Goal: Communication & Community: Answer question/provide support

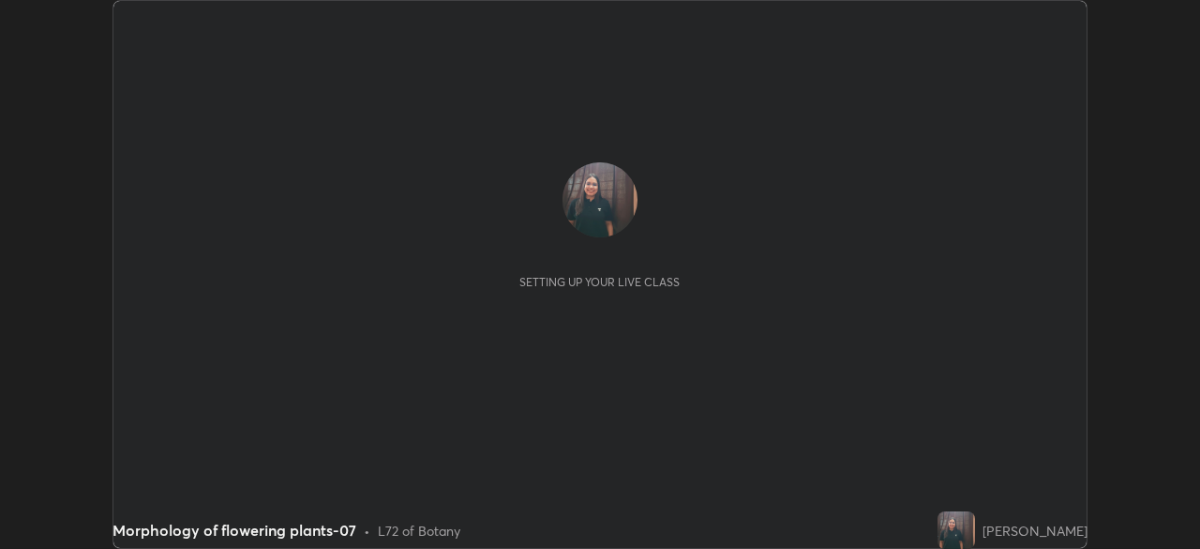
scroll to position [549, 1200]
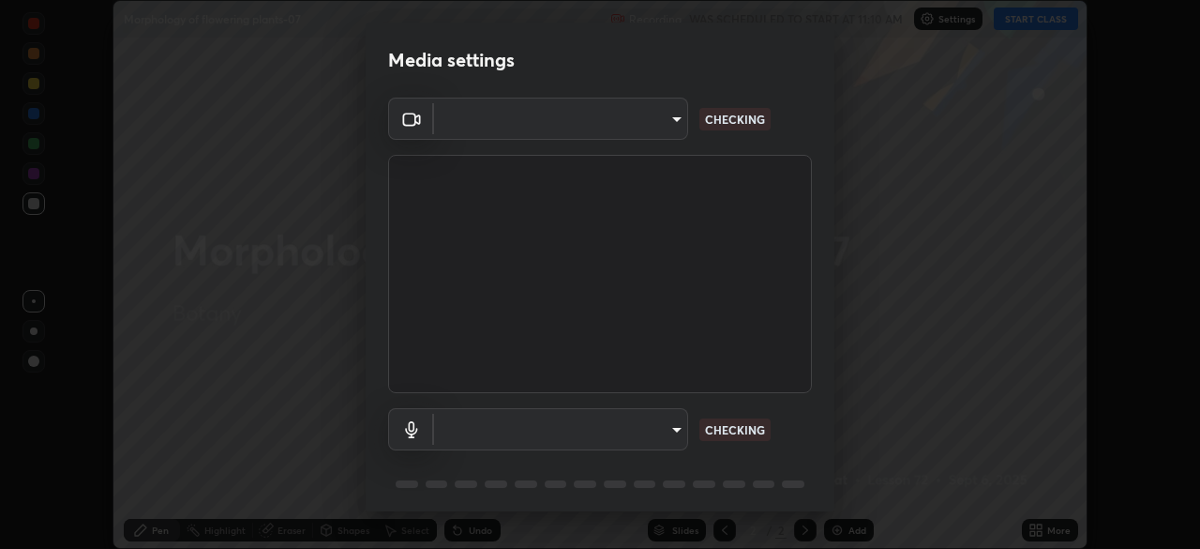
type input "55598c20c3627f74fde2fa62c56176c6afd958eb63f7086a397ce1464aa3371d"
type input "8978167cc43bbe15643b5c1650d15191c1591088b9b21ab250a75ec132c1516a"
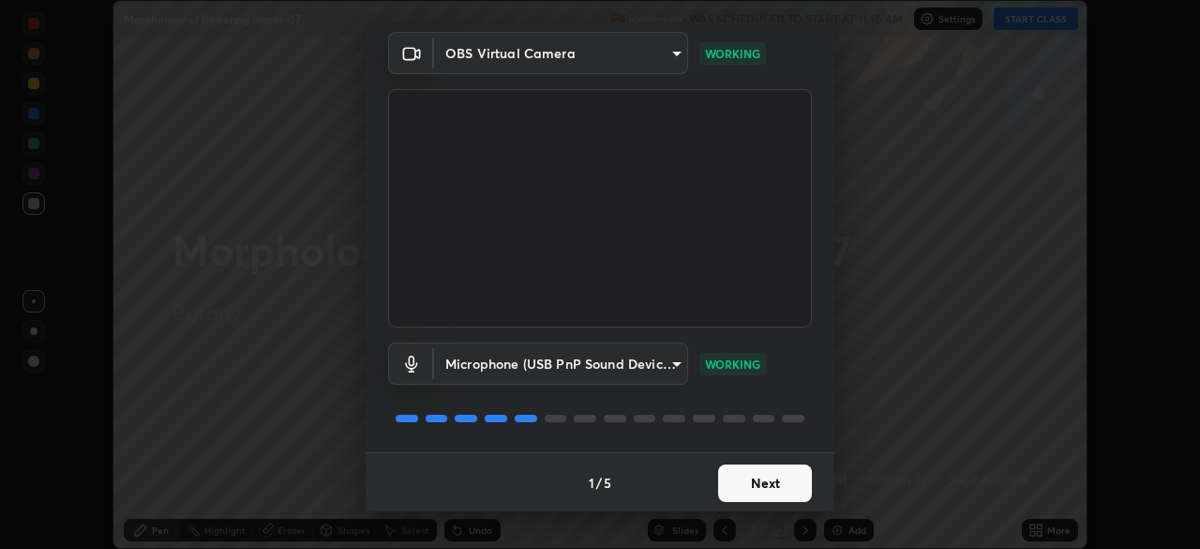
click at [745, 476] on button "Next" at bounding box center [765, 483] width 94 height 38
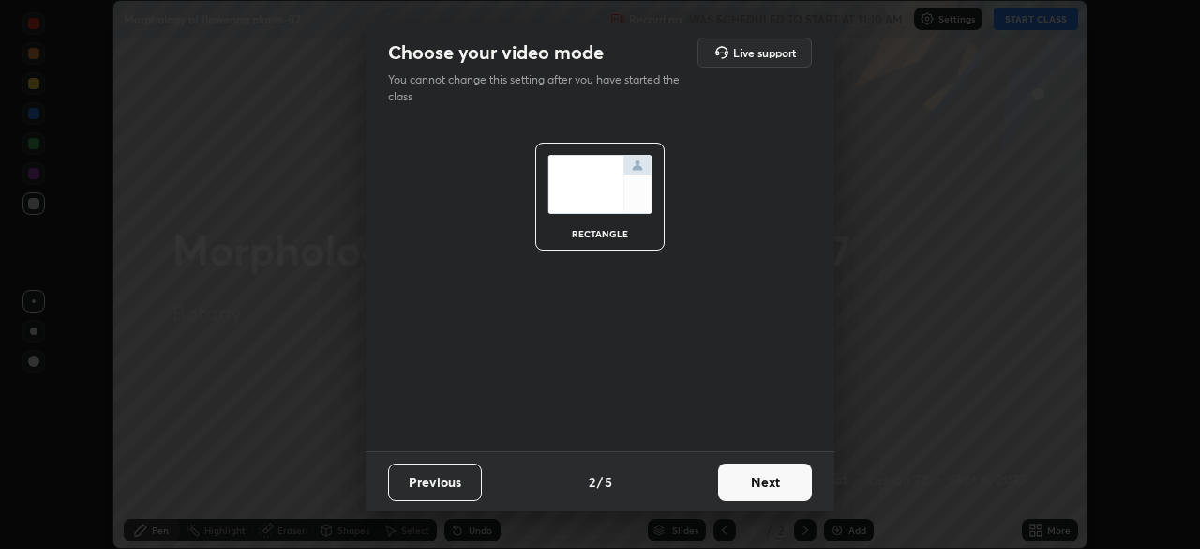
click at [745, 488] on button "Next" at bounding box center [765, 482] width 94 height 38
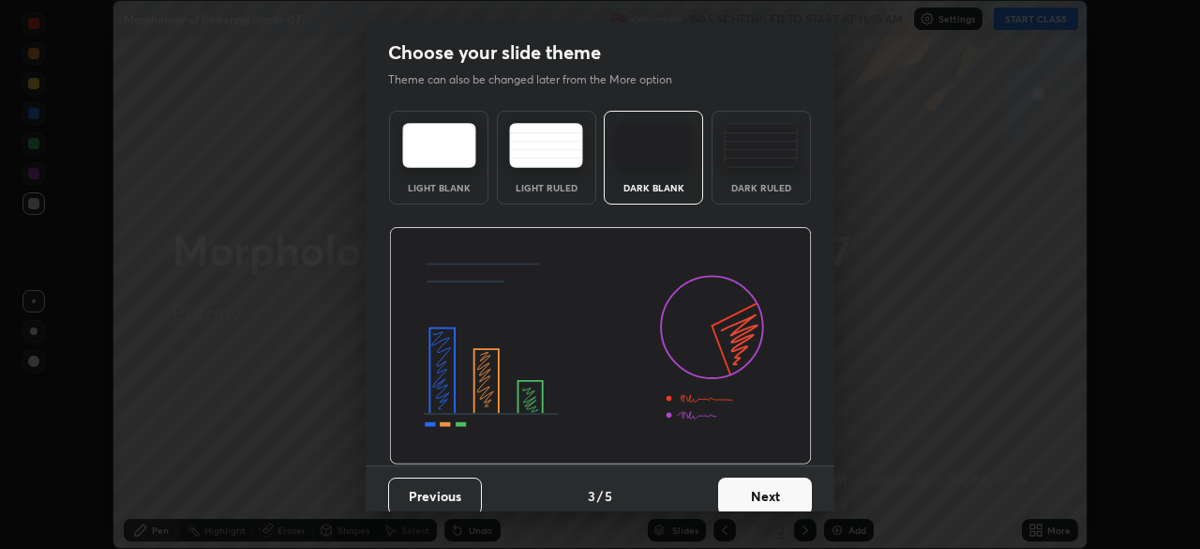
click at [743, 490] on button "Next" at bounding box center [765, 496] width 94 height 38
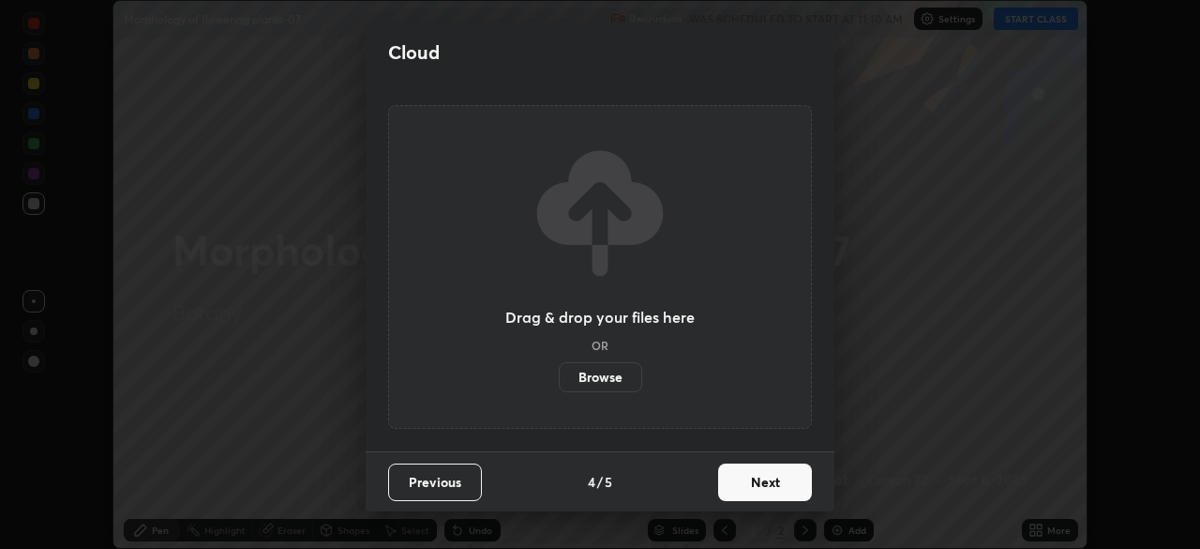
click at [740, 494] on button "Next" at bounding box center [765, 482] width 94 height 38
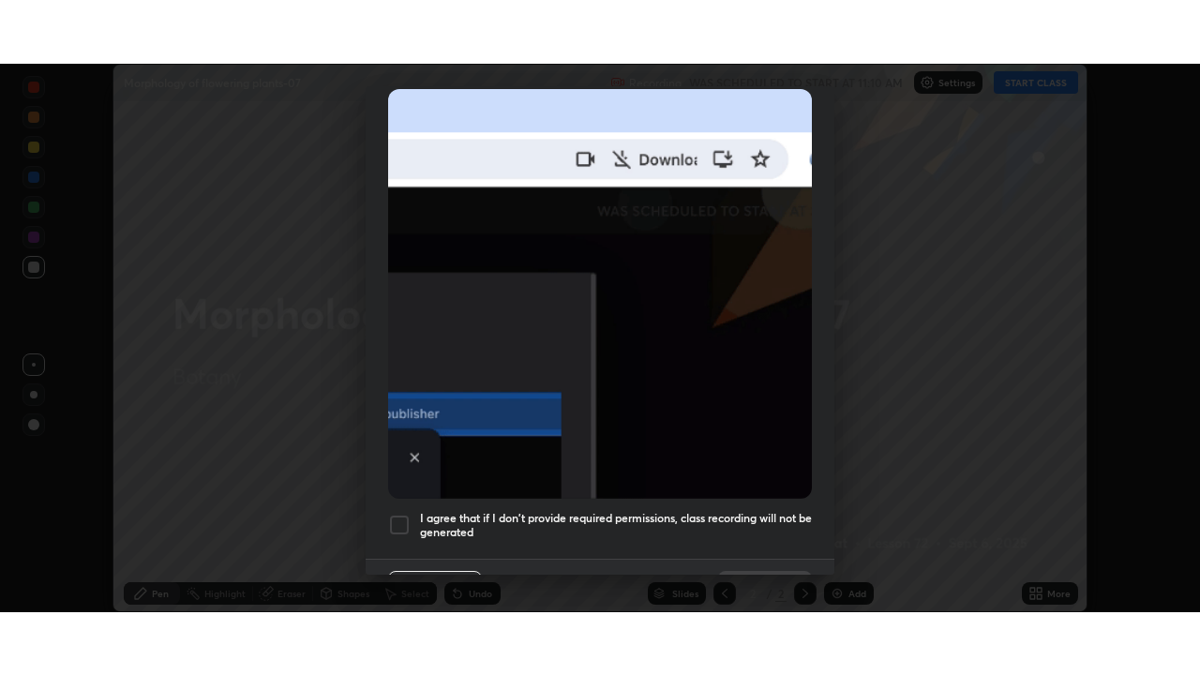
scroll to position [448, 0]
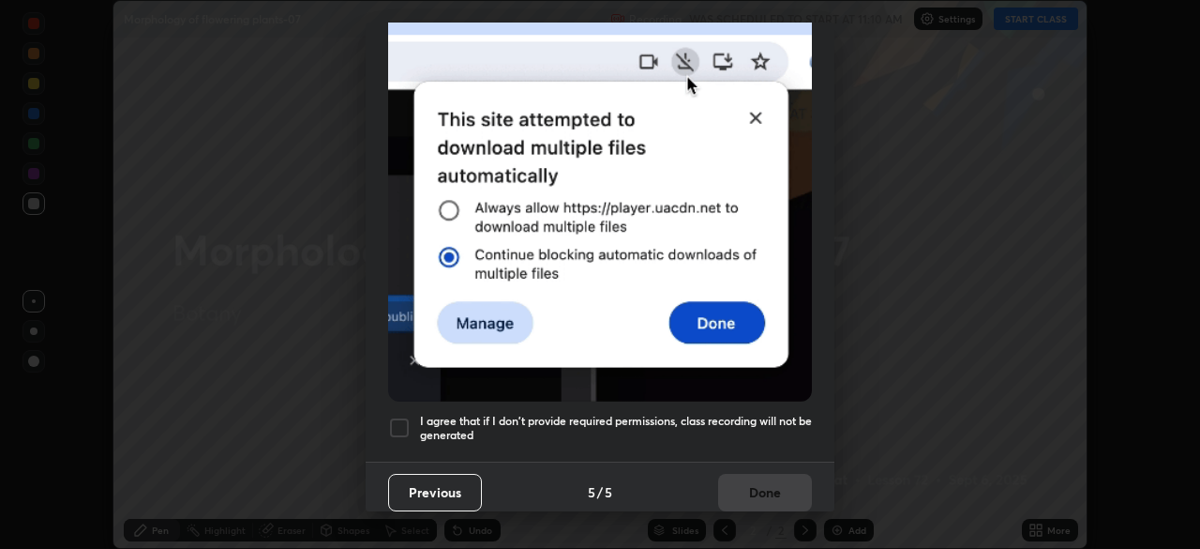
click at [402, 422] on div at bounding box center [399, 427] width 23 height 23
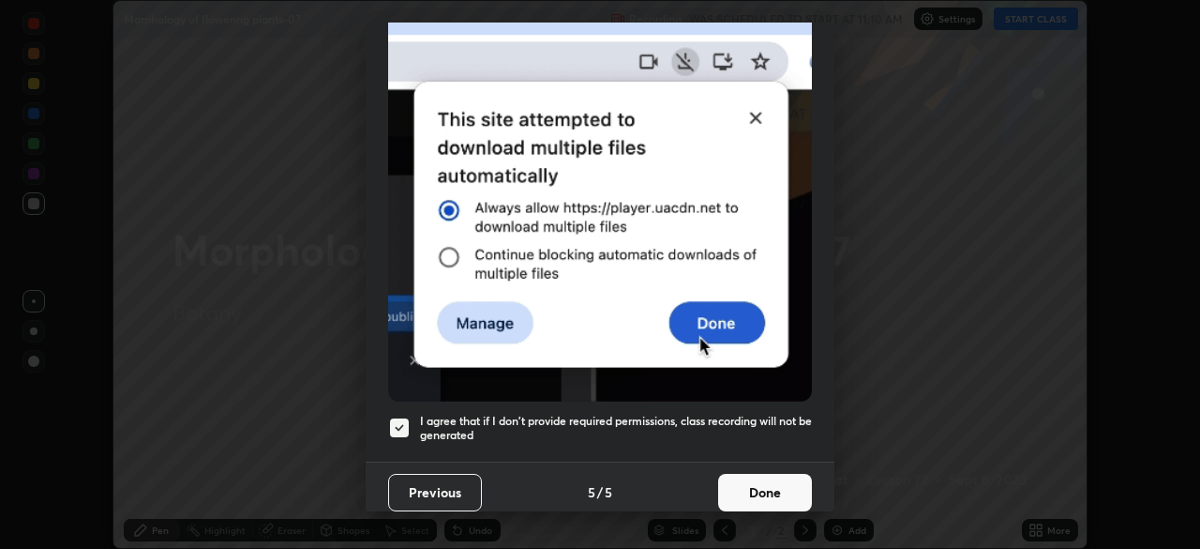
click at [752, 475] on button "Done" at bounding box center [765, 493] width 94 height 38
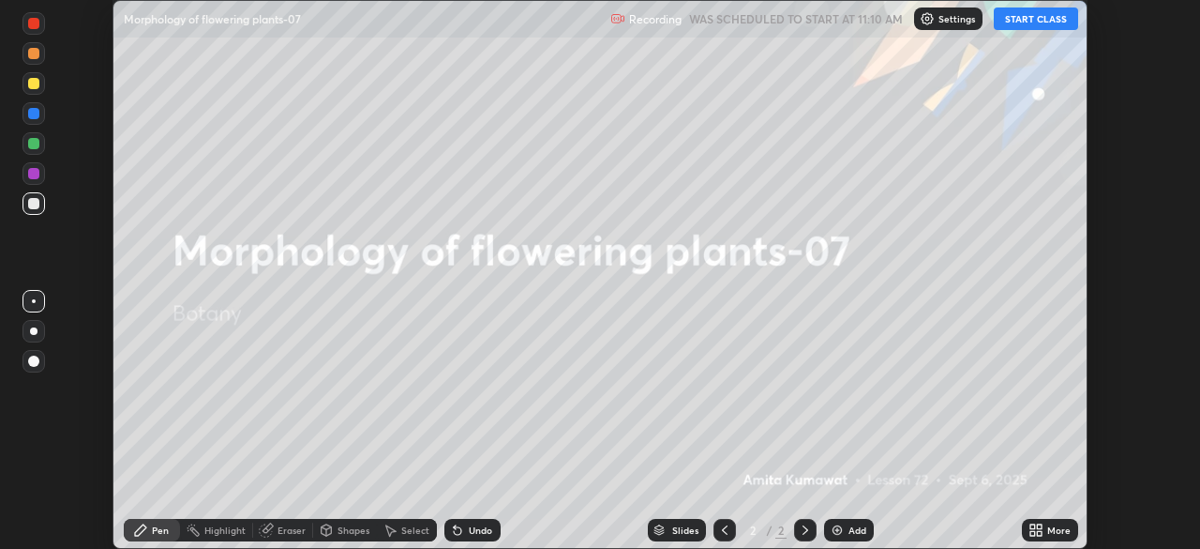
click at [1034, 19] on button "START CLASS" at bounding box center [1036, 19] width 84 height 23
click at [1039, 526] on icon at bounding box center [1039, 526] width 5 height 5
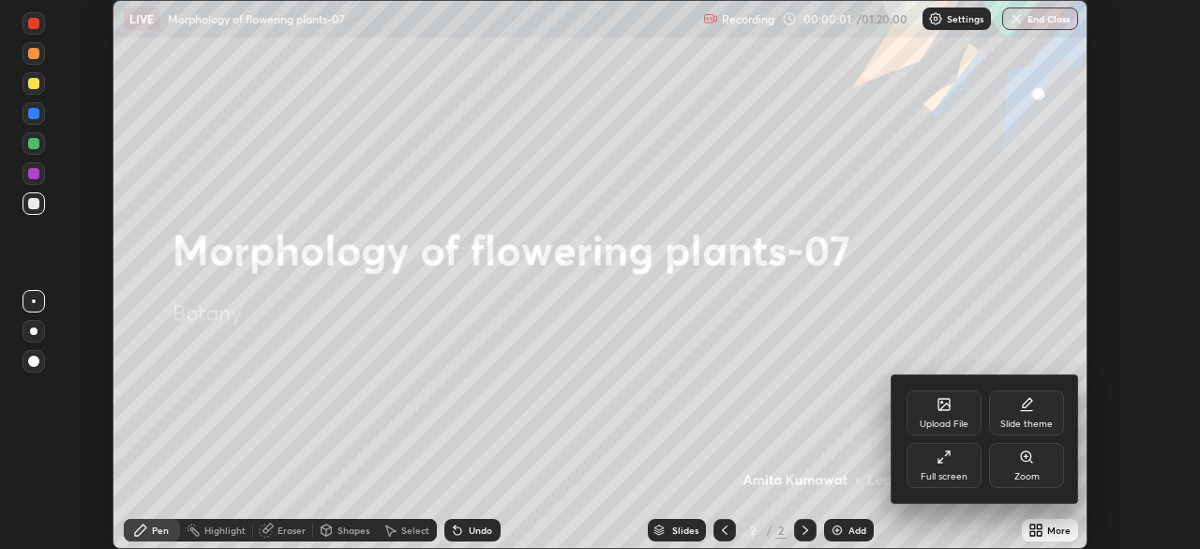
click at [959, 466] on div "Full screen" at bounding box center [944, 465] width 75 height 45
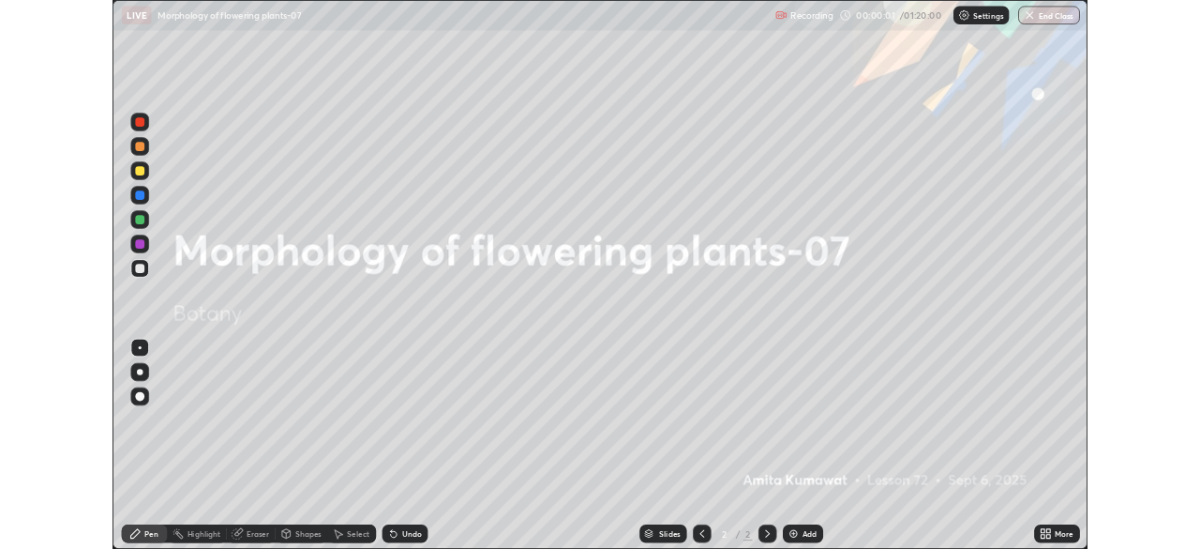
scroll to position [675, 1200]
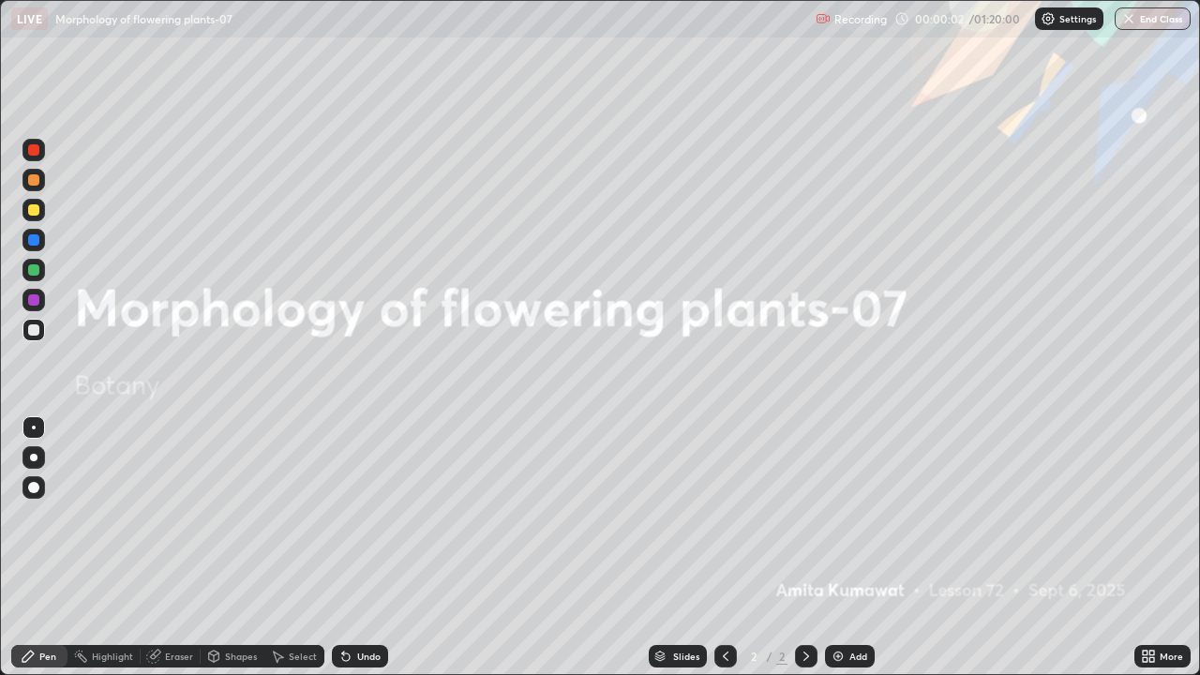
click at [838, 548] on img at bounding box center [838, 656] width 15 height 15
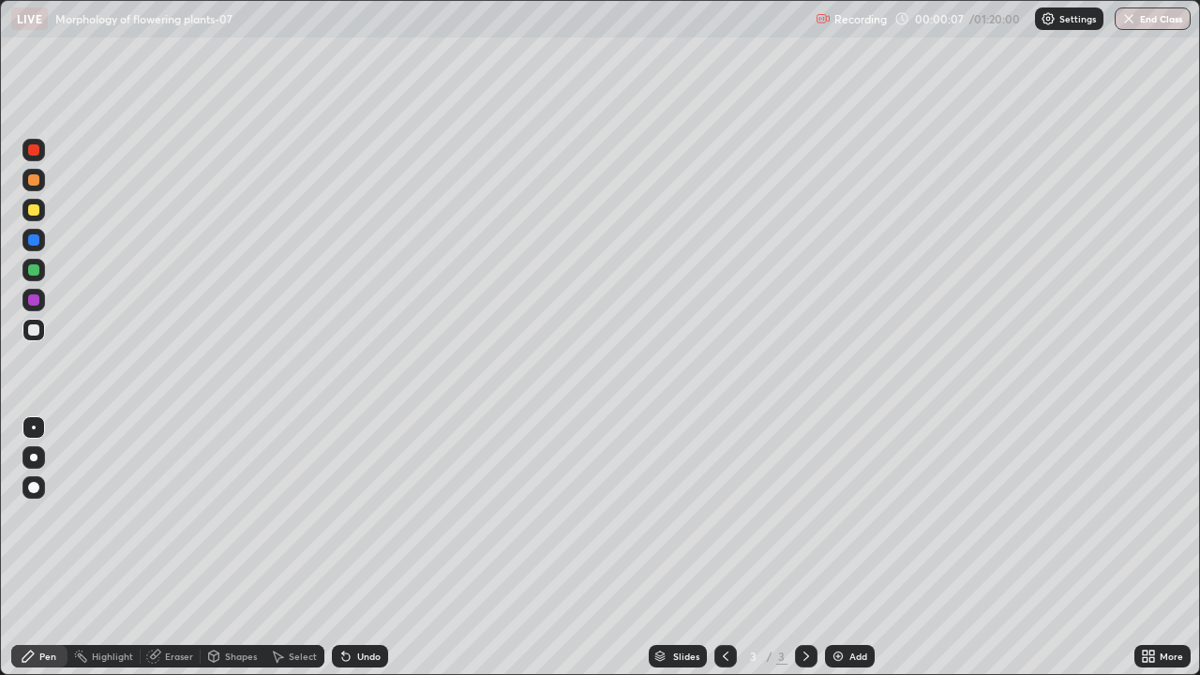
click at [35, 454] on div at bounding box center [34, 458] width 8 height 8
click at [34, 330] on div at bounding box center [33, 329] width 11 height 11
click at [38, 290] on div at bounding box center [34, 300] width 23 height 23
click at [32, 268] on div at bounding box center [33, 269] width 11 height 11
click at [34, 240] on div at bounding box center [33, 239] width 11 height 11
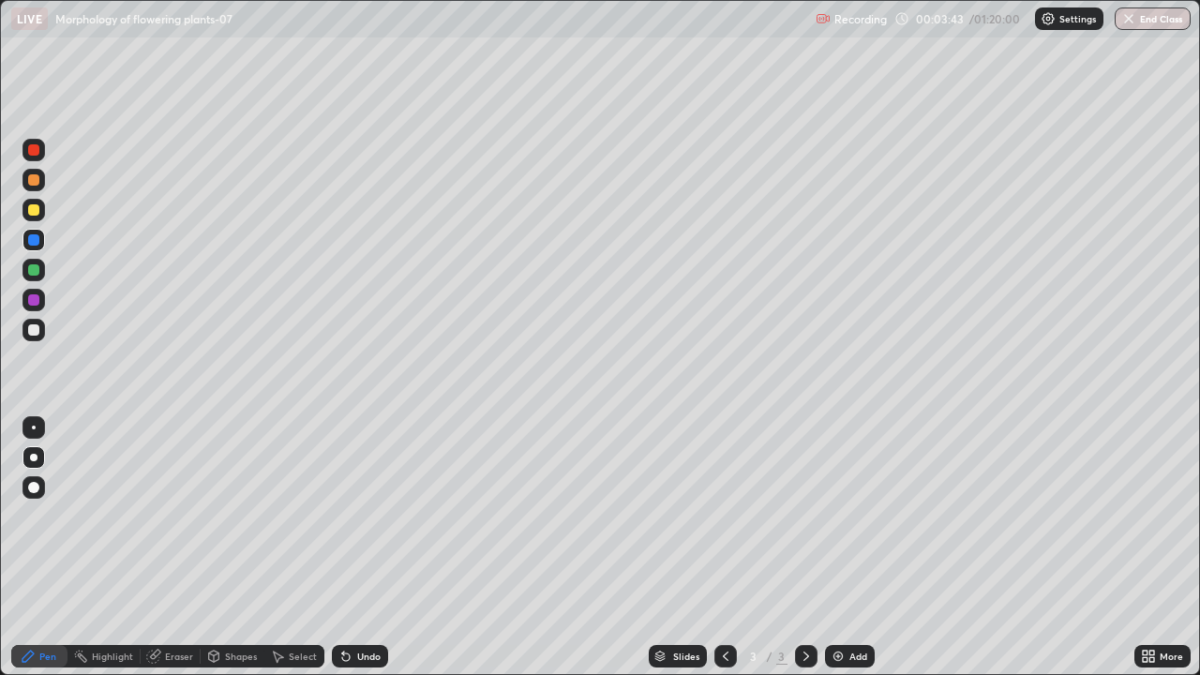
click at [34, 331] on div at bounding box center [33, 329] width 11 height 11
click at [33, 298] on div at bounding box center [33, 299] width 11 height 11
click at [32, 275] on div at bounding box center [33, 269] width 11 height 11
click at [34, 269] on div at bounding box center [33, 269] width 11 height 11
click at [34, 300] on div at bounding box center [33, 299] width 11 height 11
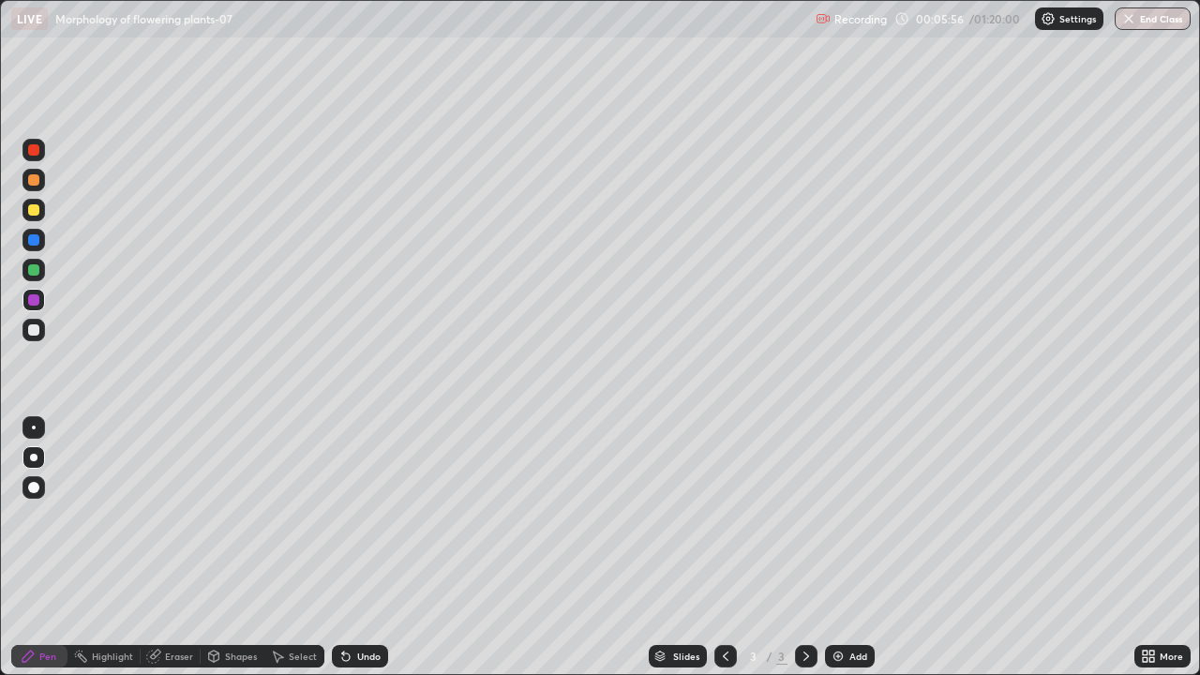
click at [32, 150] on div at bounding box center [33, 149] width 11 height 11
click at [32, 272] on div at bounding box center [33, 269] width 11 height 11
click at [345, 548] on icon at bounding box center [346, 658] width 8 height 8
click at [34, 331] on div at bounding box center [33, 329] width 11 height 11
click at [36, 330] on div at bounding box center [33, 329] width 11 height 11
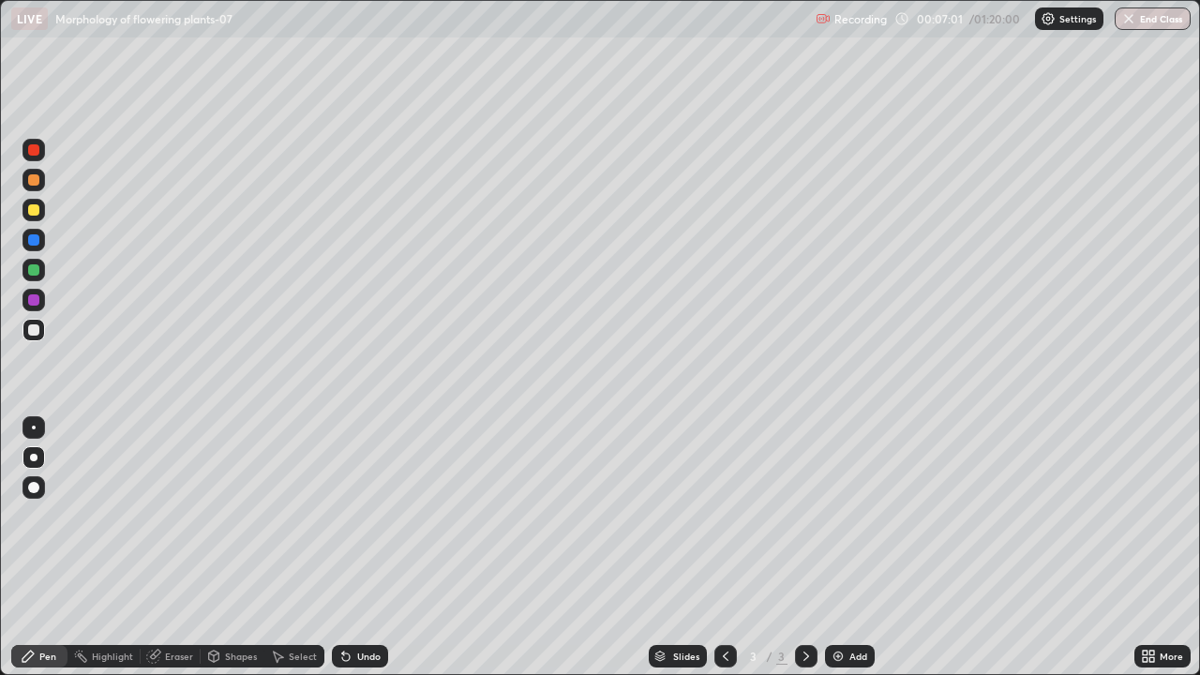
click at [38, 266] on div at bounding box center [33, 269] width 11 height 11
click at [42, 152] on div at bounding box center [34, 150] width 23 height 23
click at [32, 334] on div at bounding box center [33, 329] width 11 height 11
click at [35, 270] on div at bounding box center [33, 269] width 11 height 11
click at [357, 548] on div "Undo" at bounding box center [368, 656] width 23 height 9
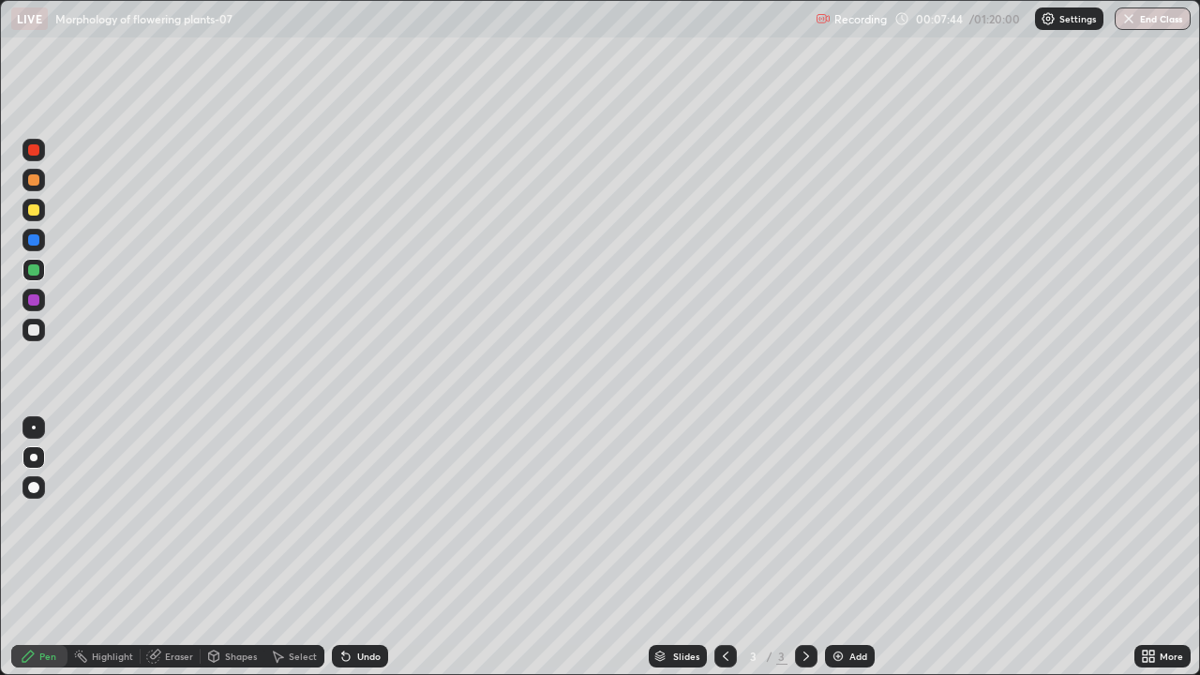
click at [32, 329] on div at bounding box center [33, 329] width 11 height 11
click at [32, 148] on div at bounding box center [33, 149] width 11 height 11
click at [34, 273] on div at bounding box center [33, 269] width 11 height 11
click at [35, 150] on div at bounding box center [33, 149] width 11 height 11
click at [32, 212] on div at bounding box center [33, 209] width 11 height 11
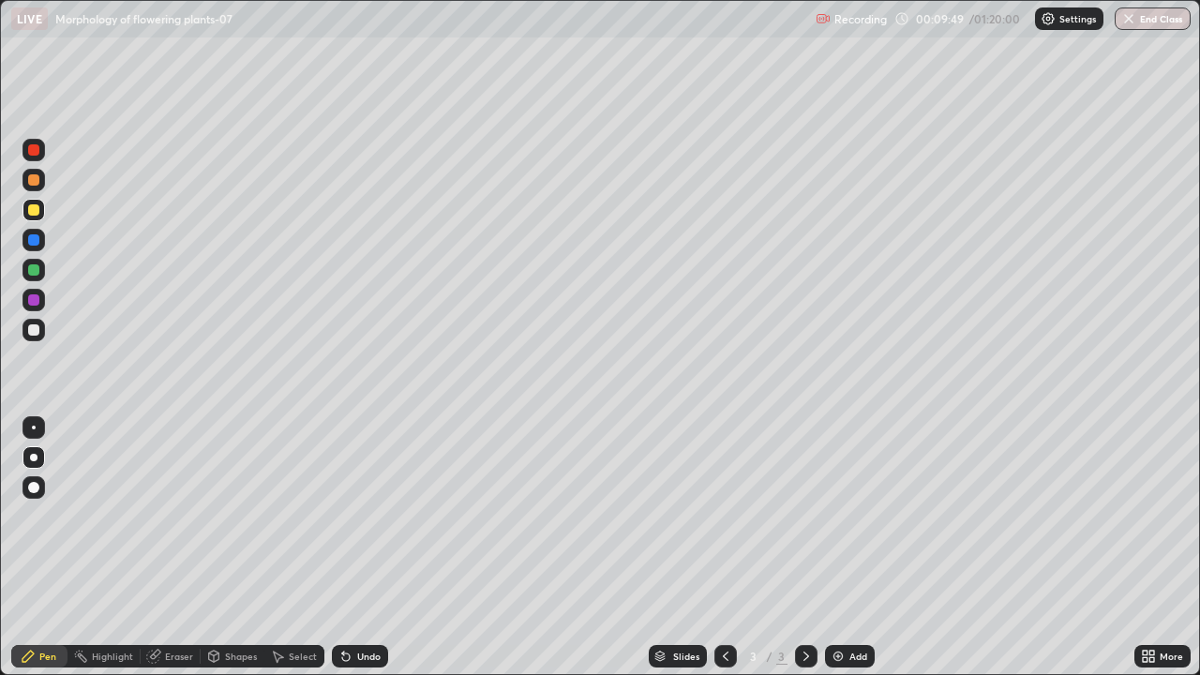
click at [374, 548] on div "Undo" at bounding box center [368, 656] width 23 height 9
click at [38, 332] on div at bounding box center [33, 329] width 11 height 11
click at [837, 548] on div "Add" at bounding box center [850, 656] width 50 height 23
click at [36, 304] on div at bounding box center [33, 299] width 11 height 11
click at [34, 328] on div at bounding box center [33, 329] width 11 height 11
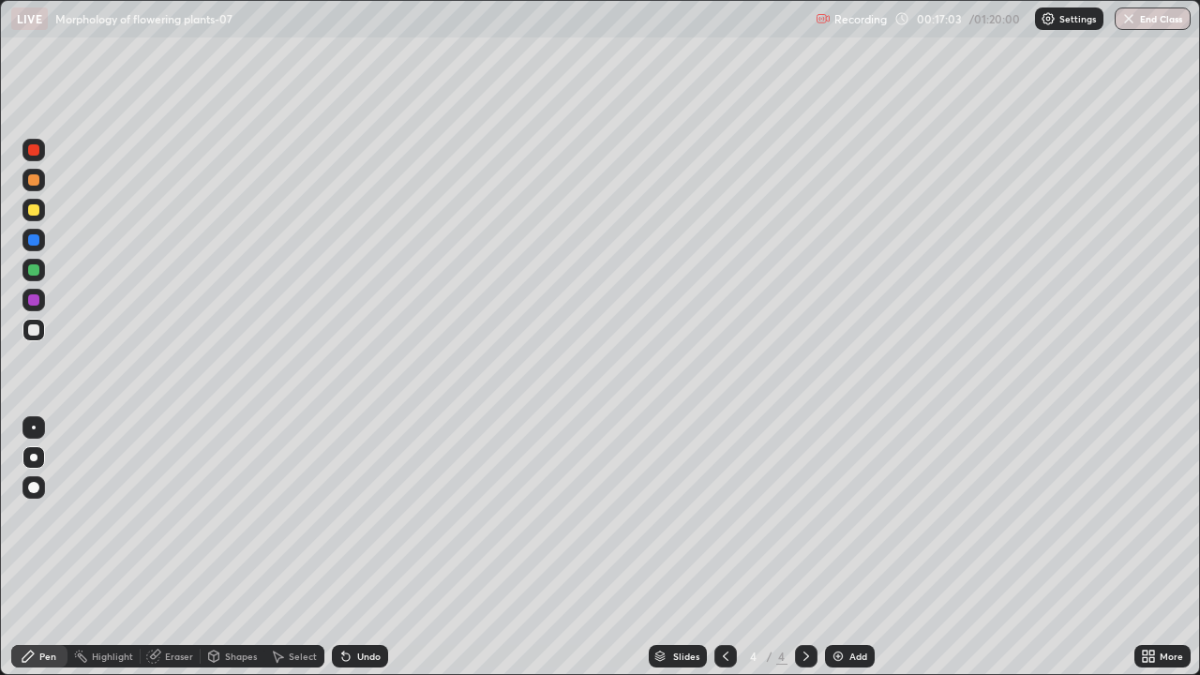
click at [34, 328] on div at bounding box center [33, 329] width 11 height 11
click at [32, 299] on div at bounding box center [33, 299] width 11 height 11
click at [34, 330] on div at bounding box center [33, 329] width 11 height 11
click at [33, 272] on div at bounding box center [33, 269] width 11 height 11
click at [33, 183] on div at bounding box center [33, 179] width 11 height 11
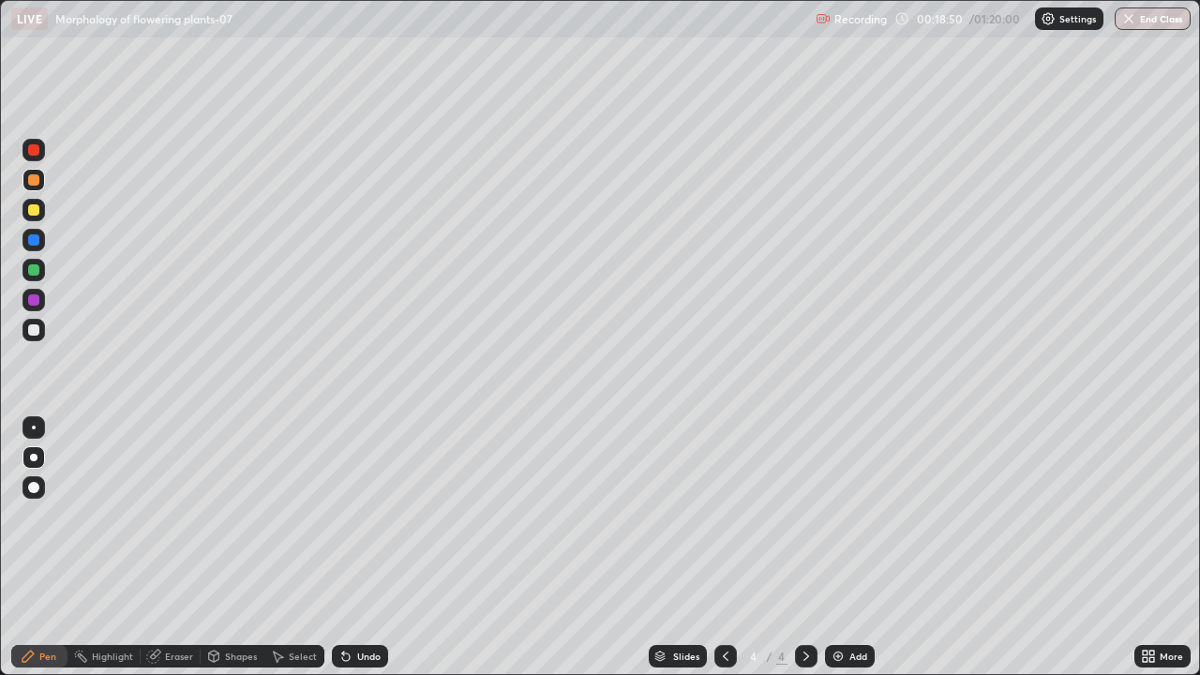
click at [357, 548] on div "Undo" at bounding box center [368, 656] width 23 height 9
click at [34, 268] on div at bounding box center [33, 269] width 11 height 11
click at [32, 480] on div at bounding box center [34, 487] width 23 height 23
click at [34, 300] on div at bounding box center [33, 299] width 11 height 11
click at [36, 239] on div at bounding box center [33, 239] width 11 height 11
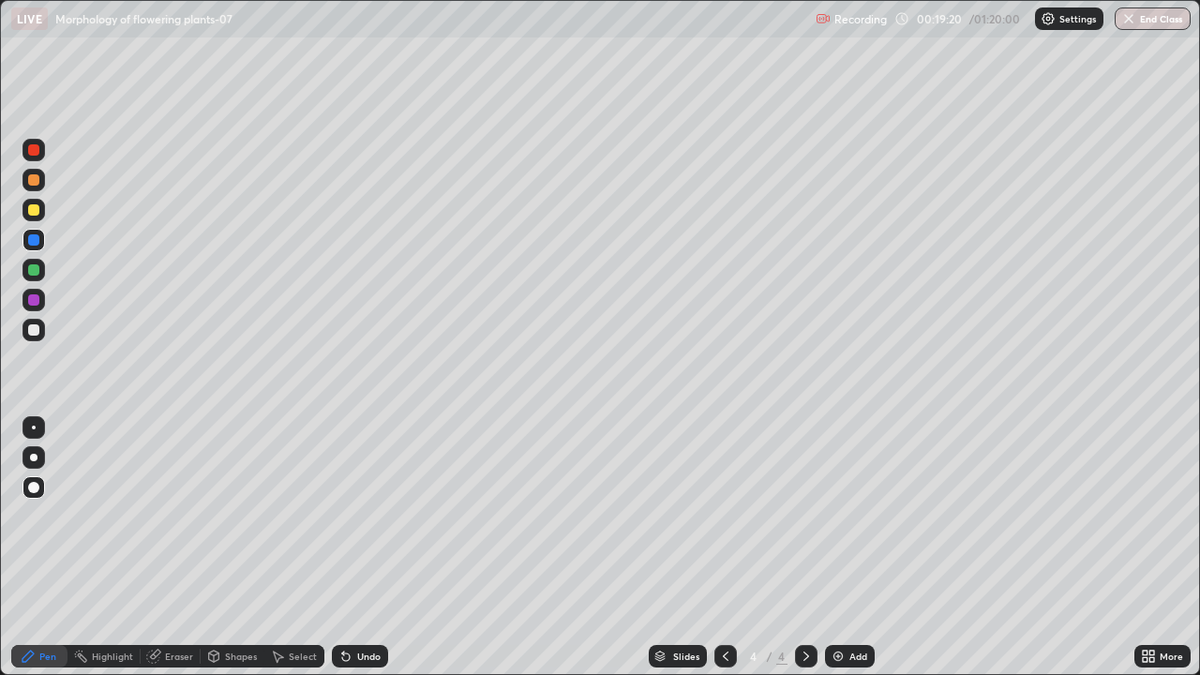
click at [34, 454] on div at bounding box center [34, 458] width 8 height 8
click at [34, 179] on div at bounding box center [33, 179] width 11 height 11
click at [25, 487] on div at bounding box center [34, 487] width 23 height 23
click at [32, 460] on div at bounding box center [34, 458] width 8 height 8
click at [354, 548] on div "Undo" at bounding box center [360, 656] width 56 height 23
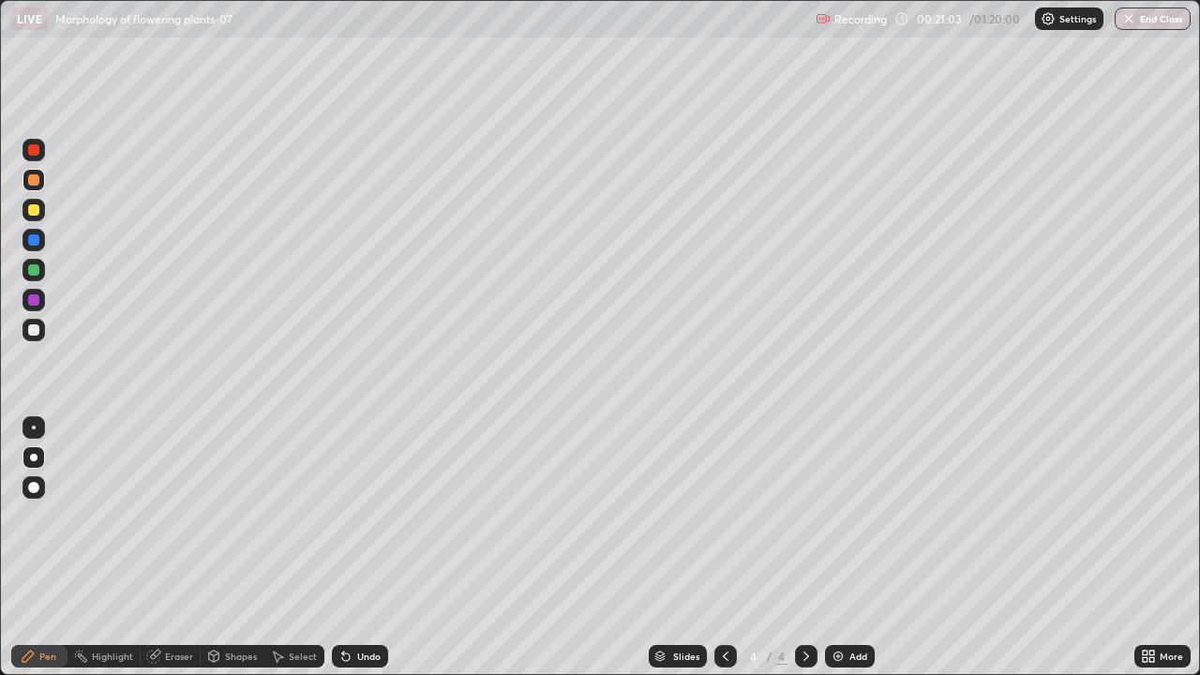
click at [15, 519] on div "Erase all" at bounding box center [33, 338] width 45 height 600
click at [32, 203] on div at bounding box center [34, 210] width 23 height 23
click at [35, 328] on div at bounding box center [33, 329] width 11 height 11
click at [40, 268] on div at bounding box center [34, 270] width 23 height 23
click at [33, 180] on div at bounding box center [33, 179] width 11 height 11
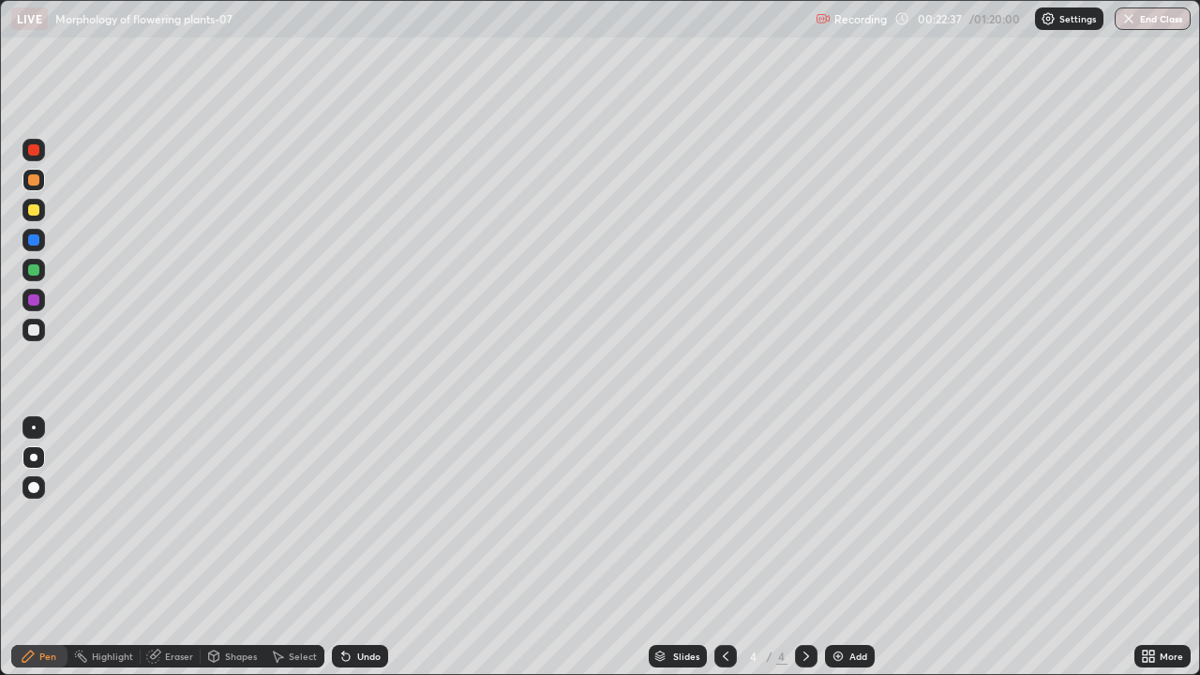
click at [36, 268] on div at bounding box center [33, 269] width 11 height 11
click at [34, 427] on div at bounding box center [34, 428] width 4 height 4
click at [34, 300] on div at bounding box center [33, 299] width 11 height 11
click at [36, 243] on div at bounding box center [33, 239] width 11 height 11
click at [38, 330] on div at bounding box center [33, 329] width 11 height 11
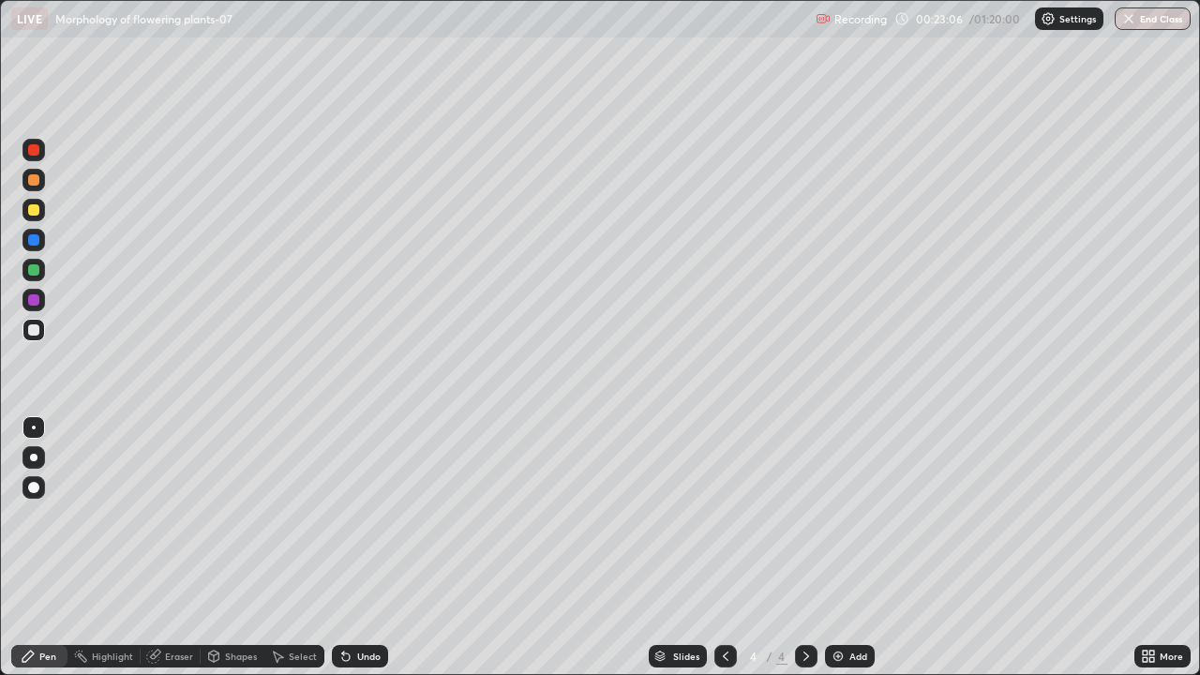
click at [34, 458] on div at bounding box center [34, 458] width 8 height 8
click at [369, 548] on div "Undo" at bounding box center [360, 656] width 56 height 23
click at [368, 548] on div "Undo" at bounding box center [368, 656] width 23 height 9
click at [35, 146] on div at bounding box center [33, 149] width 11 height 11
click at [34, 428] on div at bounding box center [34, 428] width 4 height 4
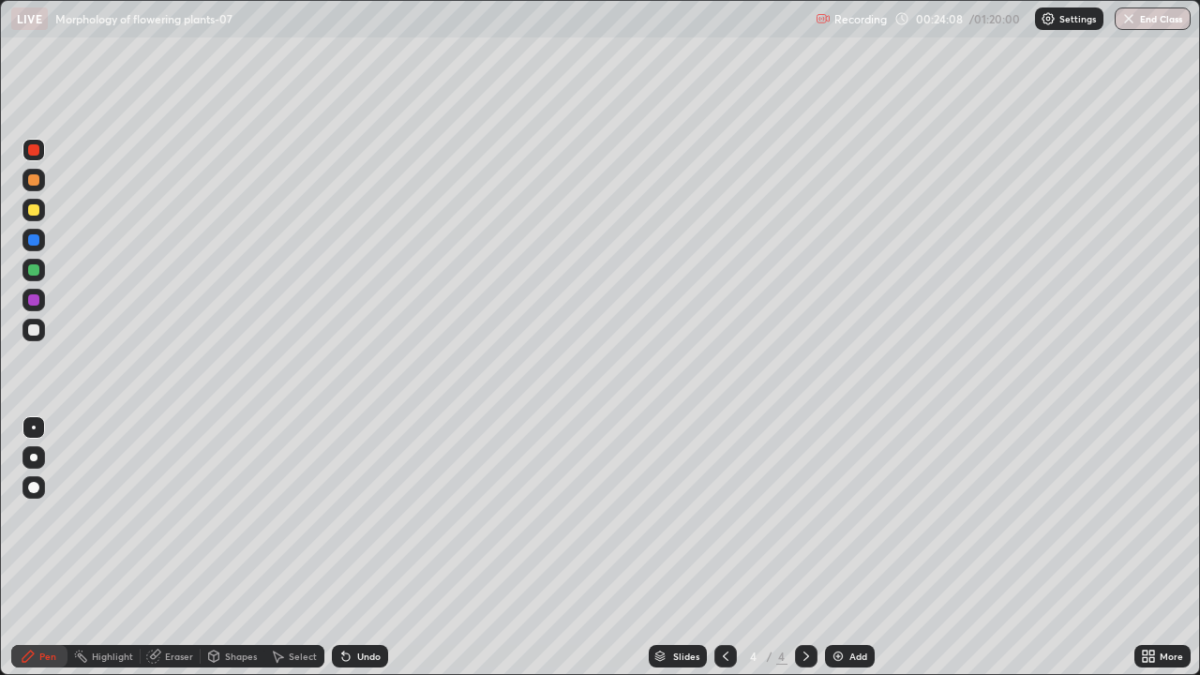
click at [34, 456] on div at bounding box center [34, 458] width 8 height 8
click at [366, 548] on div "Undo" at bounding box center [360, 656] width 56 height 23
click at [30, 327] on div at bounding box center [33, 329] width 11 height 11
click at [35, 272] on div at bounding box center [33, 269] width 11 height 11
click at [32, 184] on div at bounding box center [33, 179] width 11 height 11
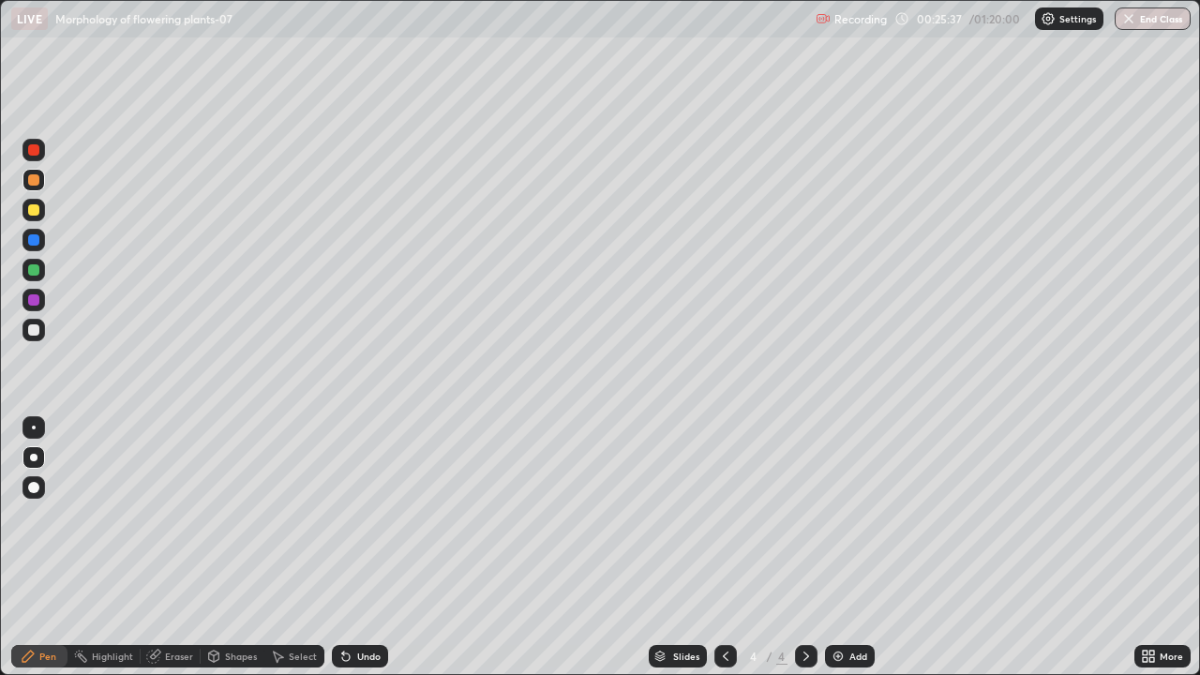
click at [30, 271] on div at bounding box center [33, 269] width 11 height 11
click at [34, 268] on div at bounding box center [33, 269] width 11 height 11
click at [34, 428] on div at bounding box center [34, 428] width 4 height 4
click at [35, 300] on div at bounding box center [33, 299] width 11 height 11
click at [38, 238] on div at bounding box center [33, 239] width 11 height 11
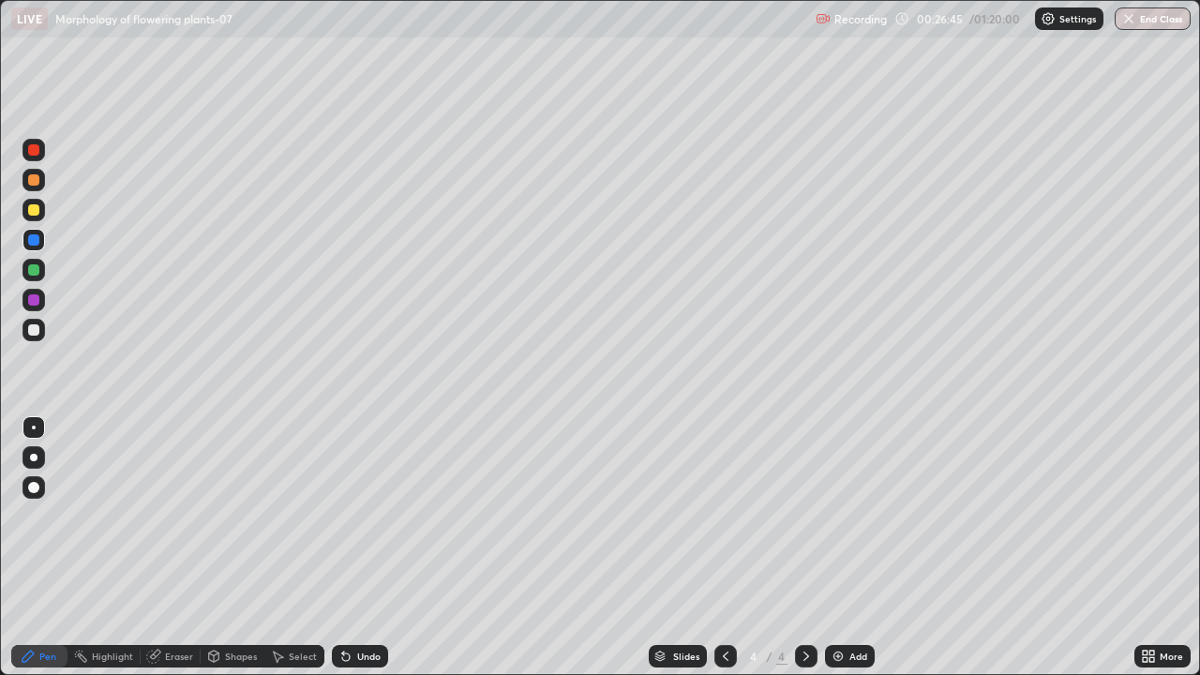
click at [34, 458] on div at bounding box center [34, 458] width 8 height 8
click at [33, 327] on div at bounding box center [33, 329] width 11 height 11
click at [838, 548] on div "Add" at bounding box center [850, 656] width 50 height 23
click at [34, 300] on div at bounding box center [33, 299] width 11 height 11
click at [34, 208] on div at bounding box center [33, 209] width 11 height 11
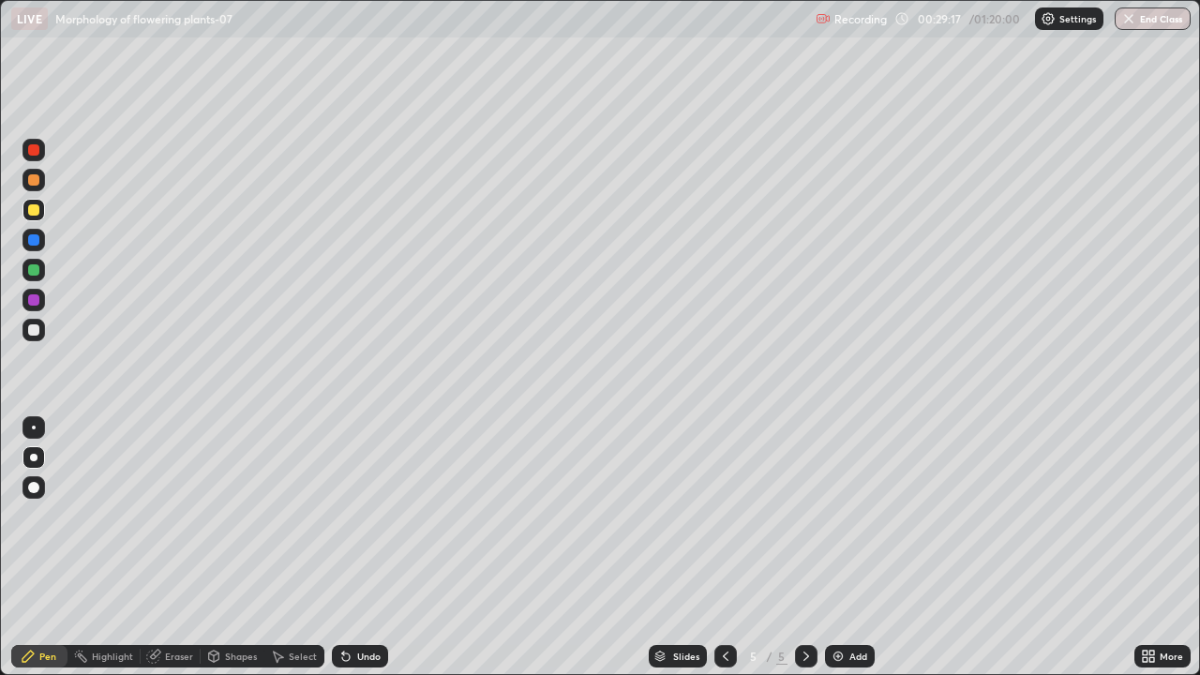
click at [34, 238] on div at bounding box center [33, 239] width 11 height 11
click at [38, 297] on div at bounding box center [33, 299] width 11 height 11
click at [724, 548] on icon at bounding box center [725, 656] width 15 height 15
click at [805, 548] on icon at bounding box center [806, 656] width 15 height 15
click at [38, 330] on div at bounding box center [33, 329] width 11 height 11
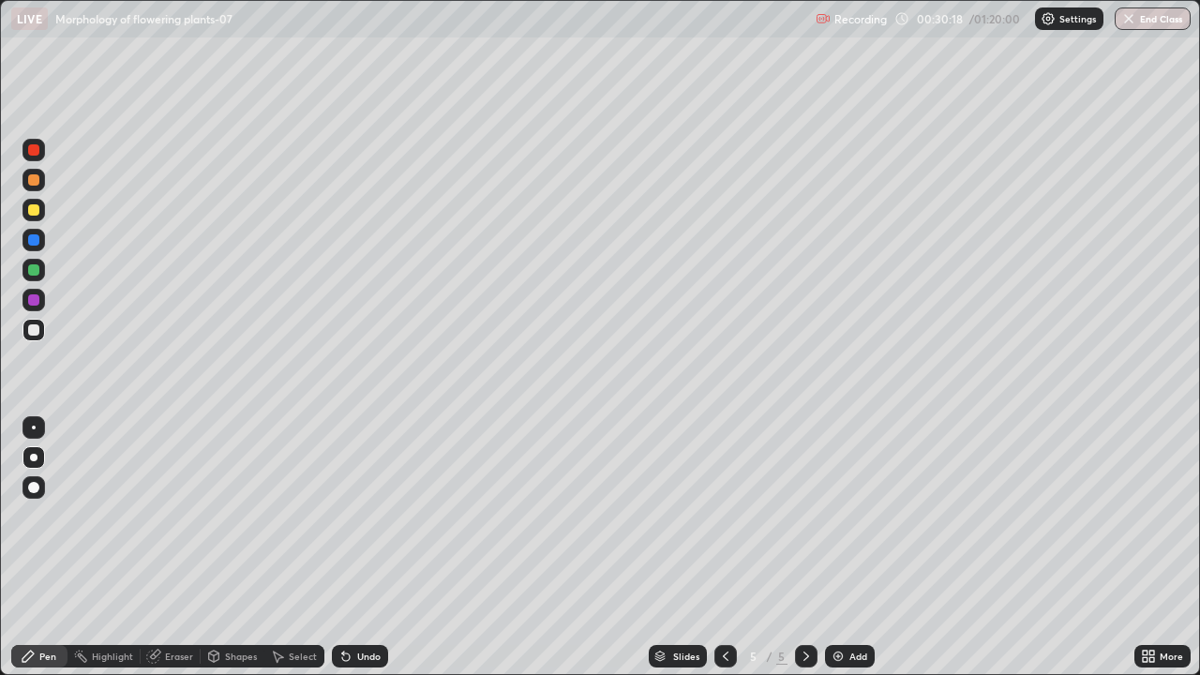
click at [809, 548] on icon at bounding box center [806, 656] width 15 height 15
click at [805, 548] on icon at bounding box center [806, 656] width 15 height 15
click at [722, 548] on icon at bounding box center [725, 656] width 15 height 15
click at [805, 548] on icon at bounding box center [806, 656] width 15 height 15
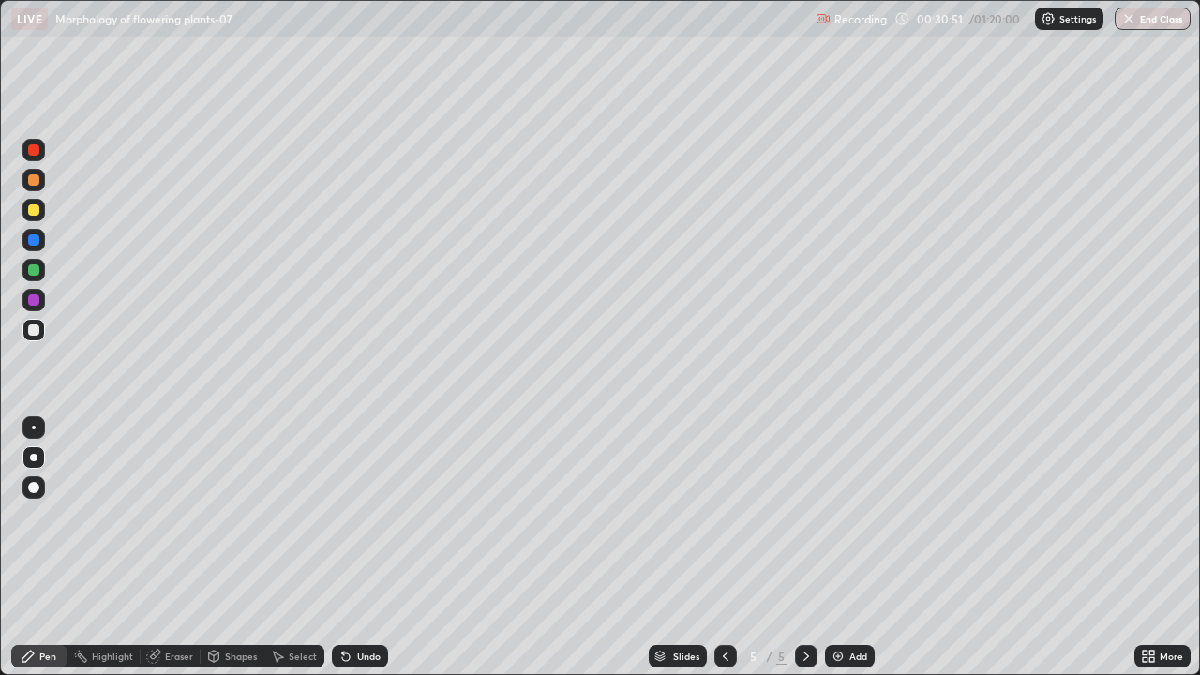
click at [718, 548] on icon at bounding box center [725, 656] width 15 height 15
click at [806, 548] on icon at bounding box center [807, 656] width 6 height 9
click at [383, 548] on div "Undo" at bounding box center [360, 656] width 56 height 23
click at [722, 548] on icon at bounding box center [725, 656] width 15 height 15
click at [805, 548] on icon at bounding box center [806, 656] width 15 height 15
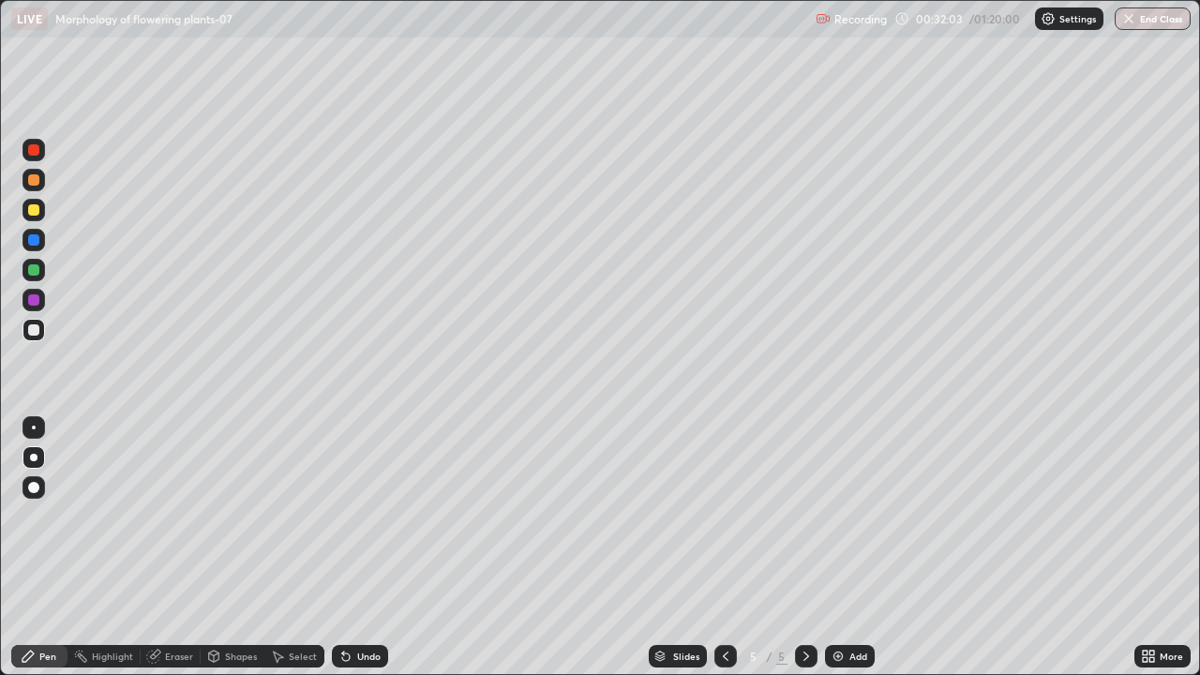
click at [731, 548] on icon at bounding box center [725, 656] width 15 height 15
click at [41, 299] on div at bounding box center [34, 300] width 23 height 23
click at [34, 428] on div at bounding box center [34, 428] width 4 height 4
click at [805, 548] on icon at bounding box center [806, 656] width 15 height 15
click at [34, 458] on div at bounding box center [34, 458] width 8 height 8
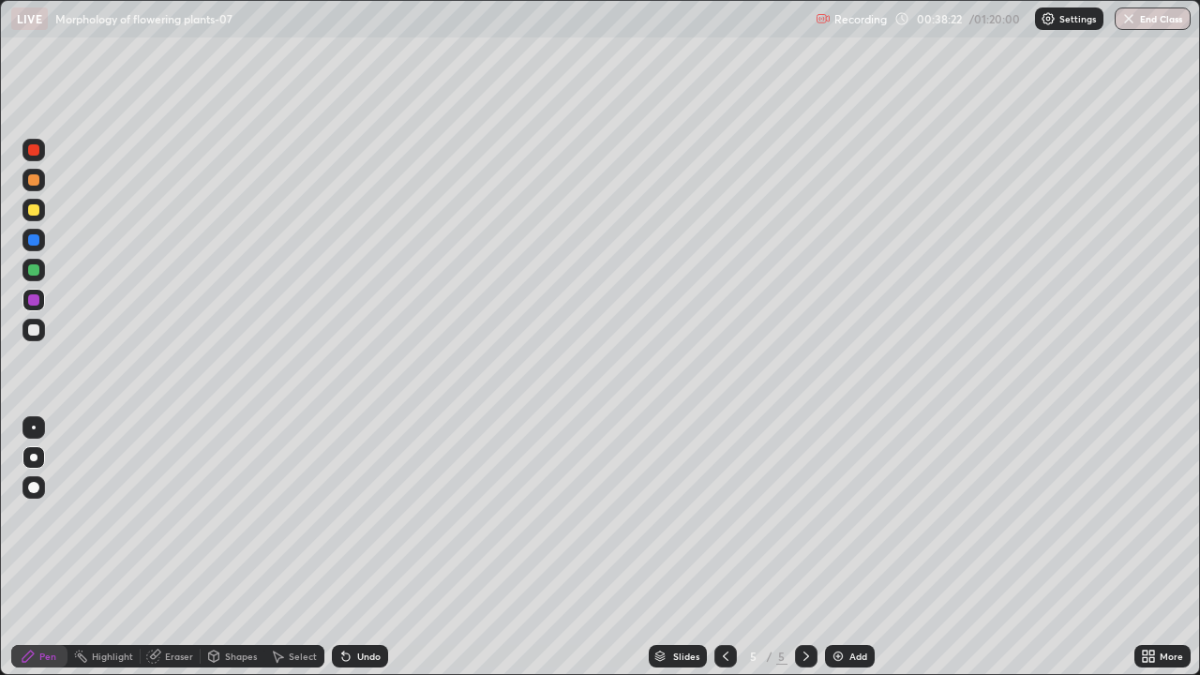
click at [36, 270] on div at bounding box center [33, 269] width 11 height 11
click at [36, 332] on div at bounding box center [33, 329] width 11 height 11
click at [30, 301] on div at bounding box center [33, 299] width 11 height 11
click at [345, 548] on icon at bounding box center [346, 658] width 8 height 8
click at [41, 274] on div at bounding box center [34, 270] width 23 height 23
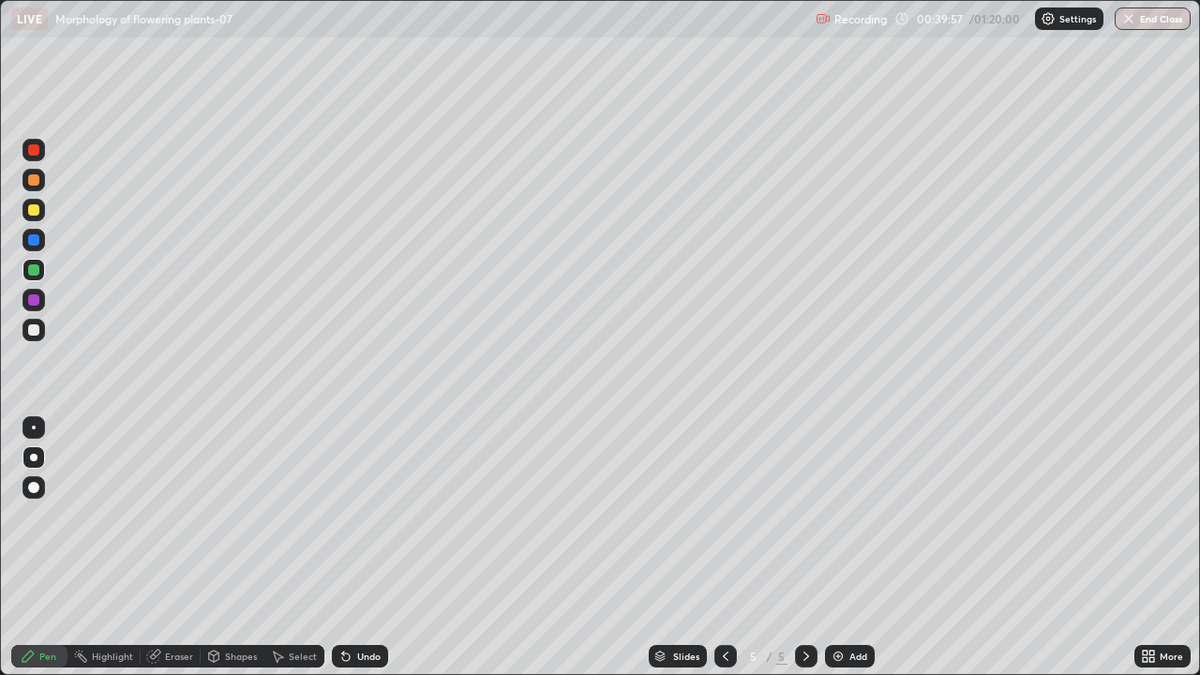
click at [378, 548] on div "Undo" at bounding box center [368, 656] width 23 height 9
click at [377, 548] on div "Undo" at bounding box center [368, 656] width 23 height 9
click at [34, 304] on div at bounding box center [33, 299] width 11 height 11
click at [35, 240] on div at bounding box center [33, 239] width 11 height 11
click at [34, 428] on div at bounding box center [34, 428] width 4 height 4
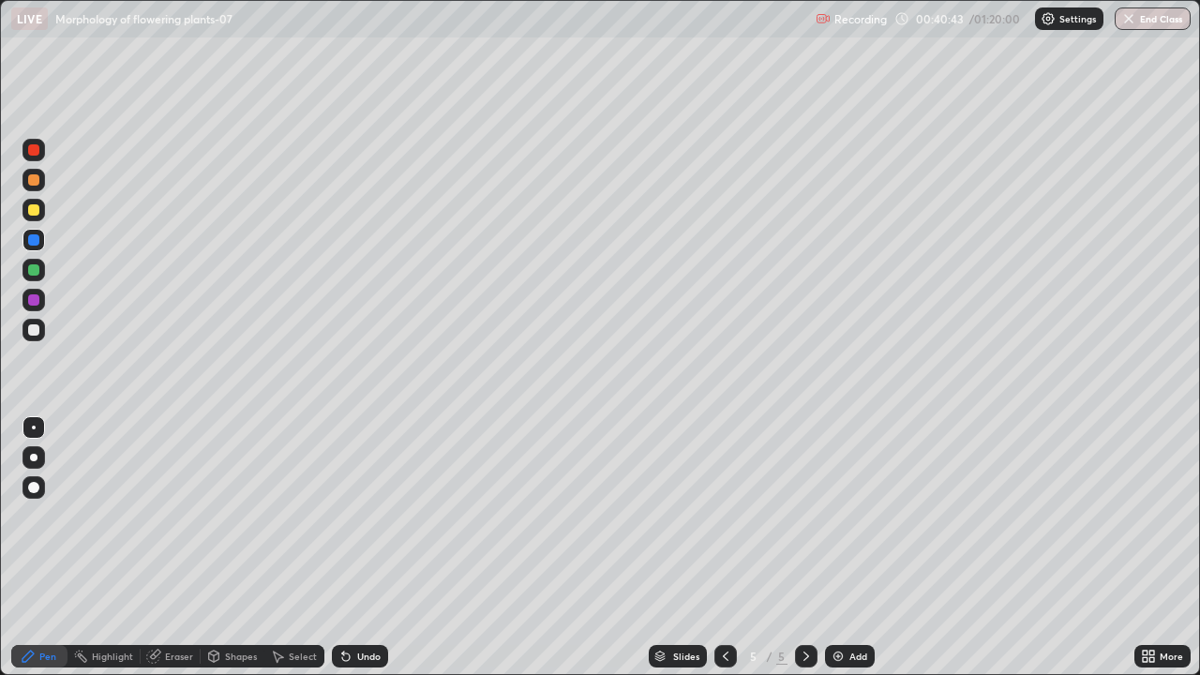
click at [38, 181] on div at bounding box center [33, 179] width 11 height 11
click at [370, 548] on div "Undo" at bounding box center [368, 656] width 23 height 9
click at [362, 548] on div "Undo" at bounding box center [368, 656] width 23 height 9
click at [34, 270] on div at bounding box center [33, 269] width 11 height 11
click at [34, 458] on div at bounding box center [34, 458] width 8 height 8
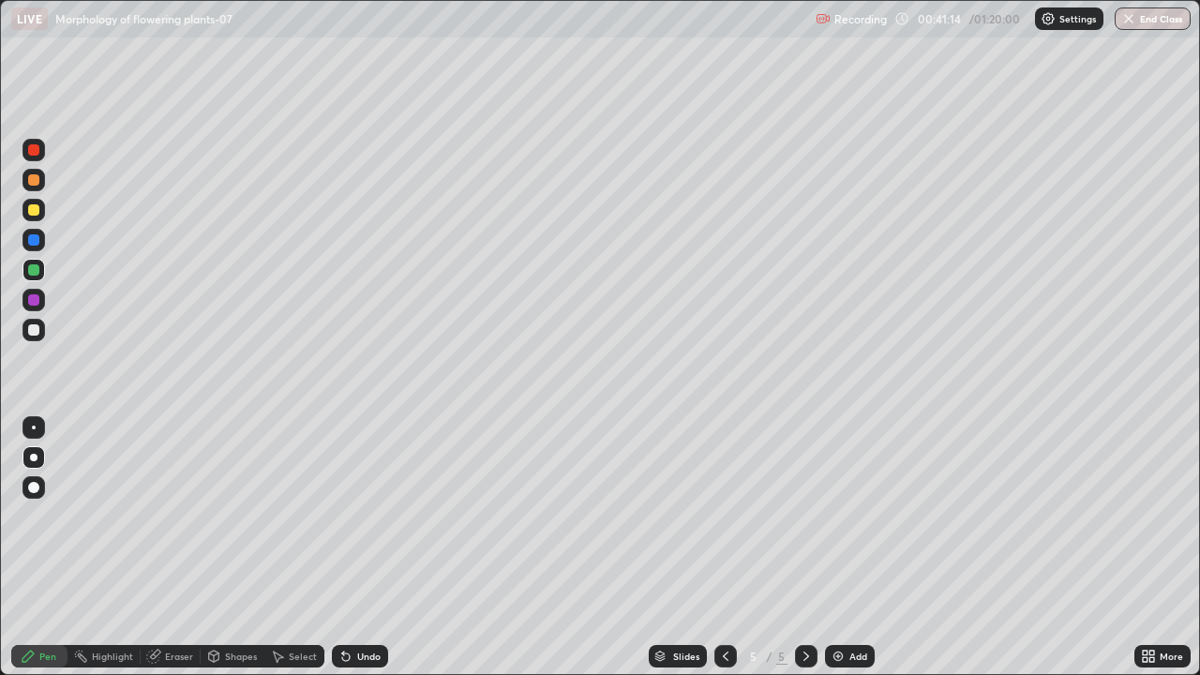
click at [369, 548] on div "Undo" at bounding box center [368, 656] width 23 height 9
click at [374, 548] on div "Undo" at bounding box center [368, 656] width 23 height 9
click at [837, 548] on img at bounding box center [838, 656] width 15 height 15
click at [35, 330] on div at bounding box center [33, 329] width 11 height 11
click at [150, 548] on icon at bounding box center [153, 657] width 12 height 12
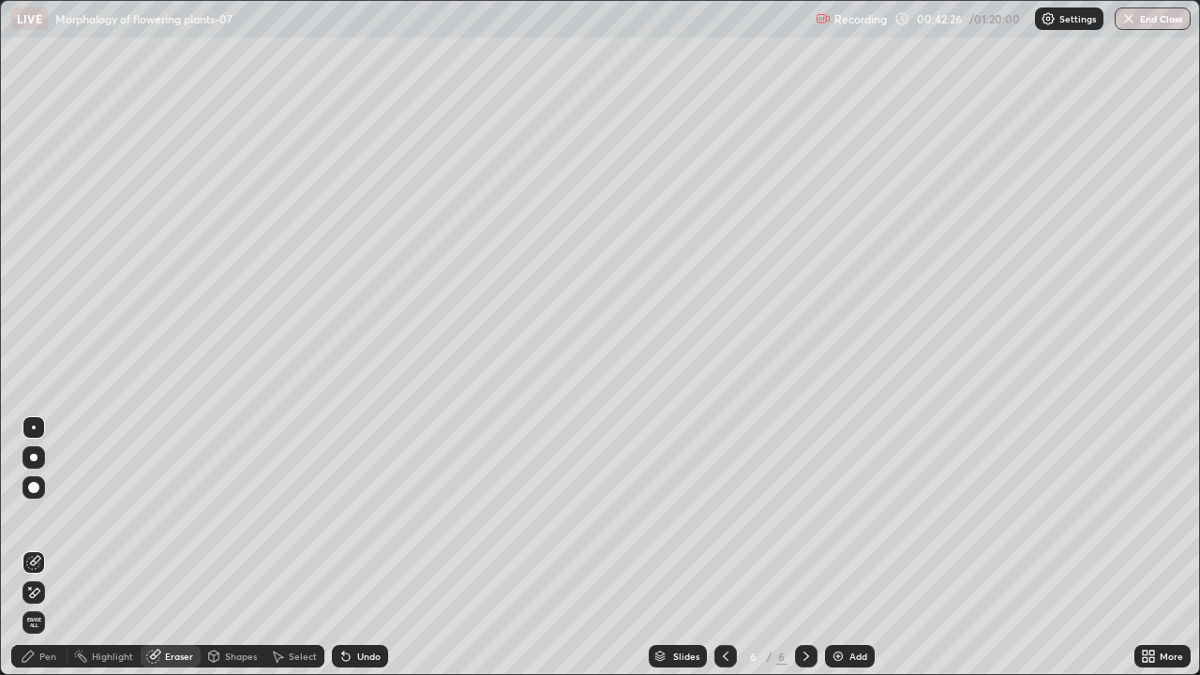
click at [48, 548] on div "Pen" at bounding box center [47, 656] width 17 height 9
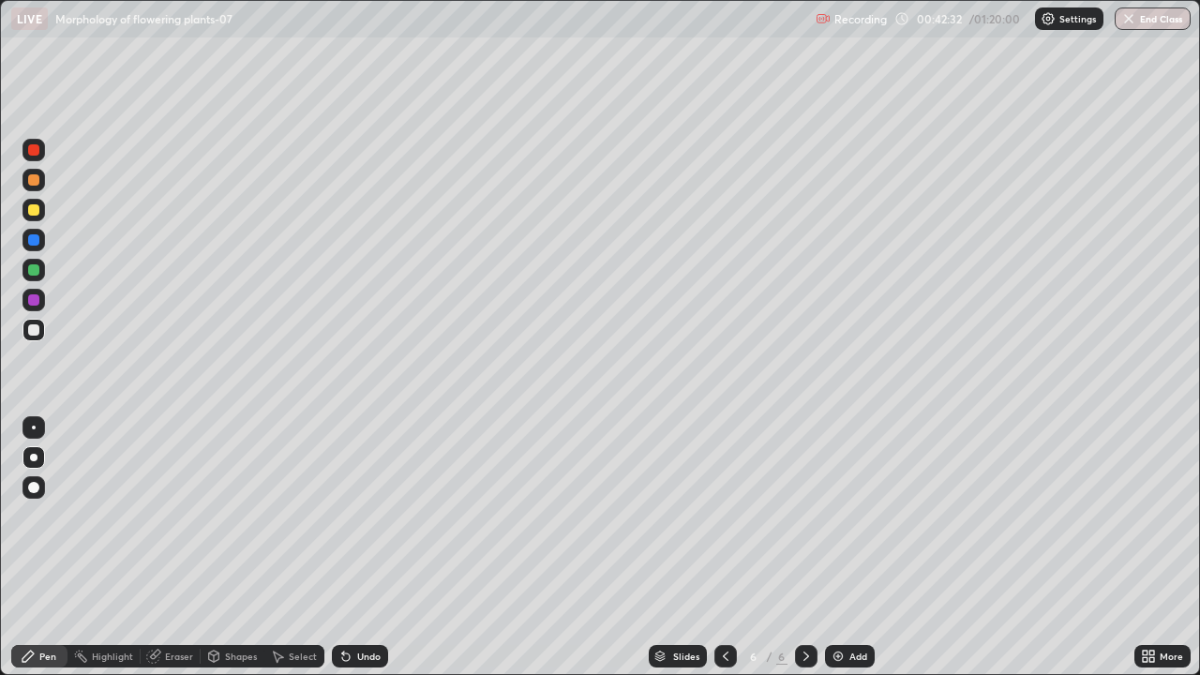
click at [32, 270] on div at bounding box center [33, 269] width 11 height 11
click at [159, 548] on icon at bounding box center [153, 656] width 15 height 15
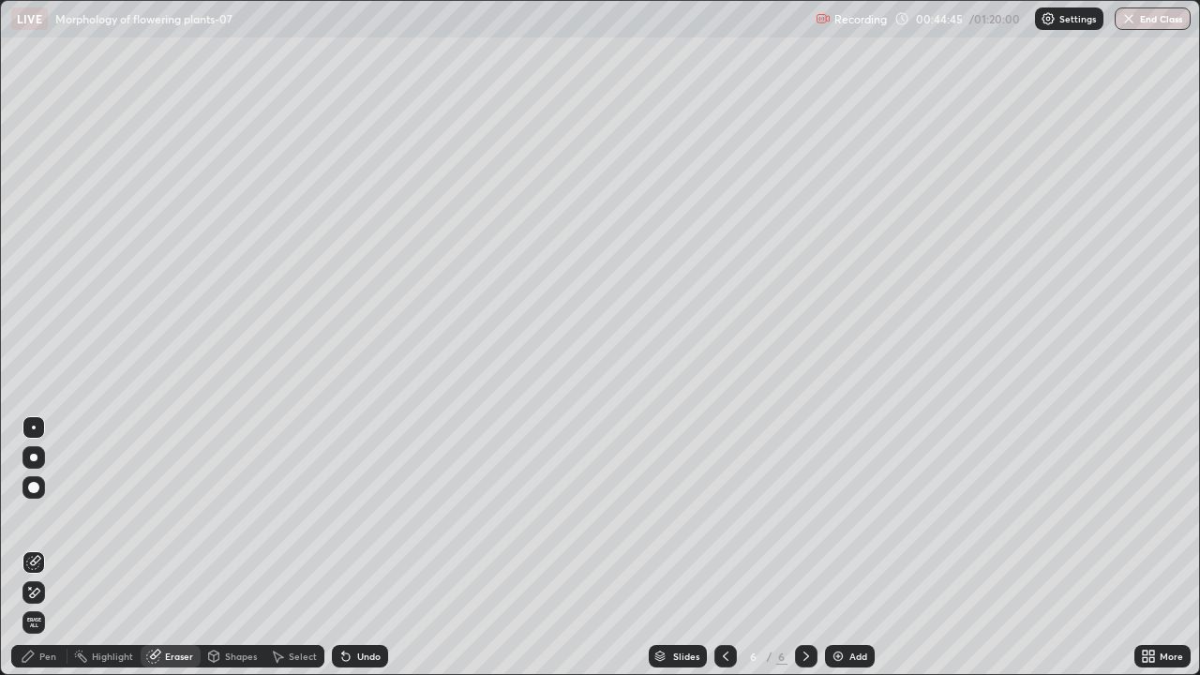
click at [39, 548] on div "Pen" at bounding box center [47, 656] width 17 height 9
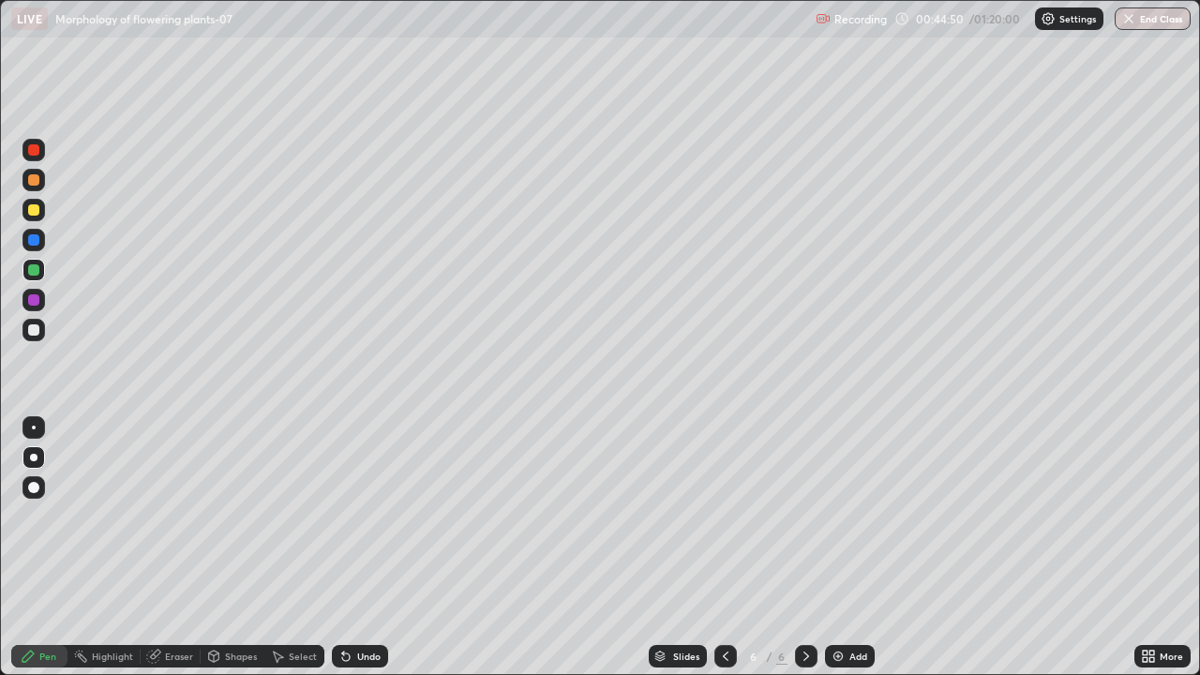
click at [731, 548] on div at bounding box center [726, 656] width 23 height 23
click at [806, 548] on icon at bounding box center [806, 656] width 15 height 15
click at [34, 330] on div at bounding box center [33, 329] width 11 height 11
click at [32, 304] on div at bounding box center [33, 299] width 11 height 11
click at [32, 267] on div at bounding box center [33, 269] width 11 height 11
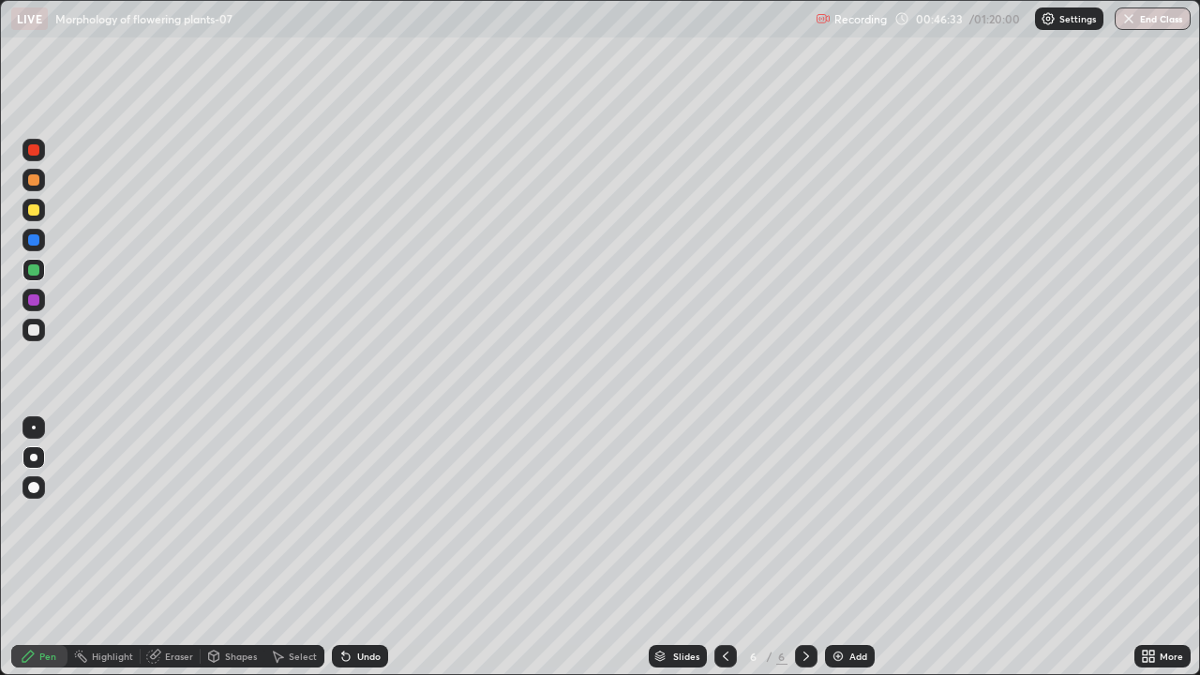
click at [34, 426] on div at bounding box center [34, 428] width 4 height 4
click at [34, 457] on div at bounding box center [34, 458] width 8 height 8
click at [28, 212] on div at bounding box center [33, 209] width 11 height 11
click at [159, 548] on icon at bounding box center [153, 656] width 15 height 15
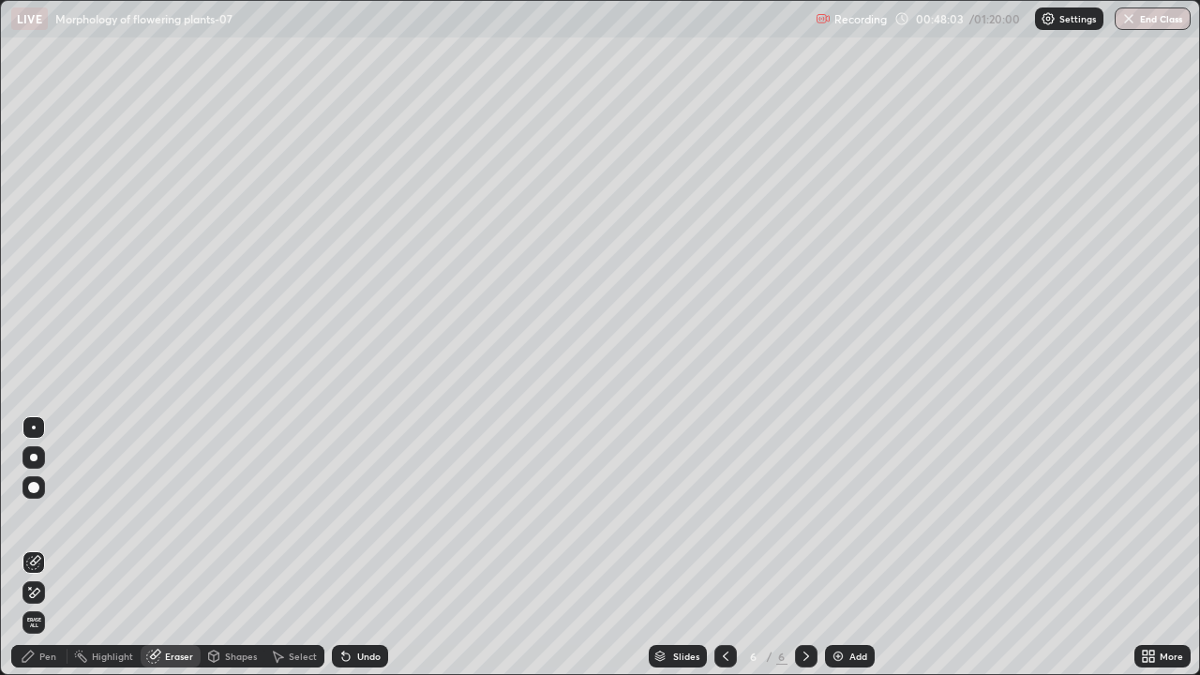
click at [32, 548] on icon at bounding box center [28, 656] width 15 height 15
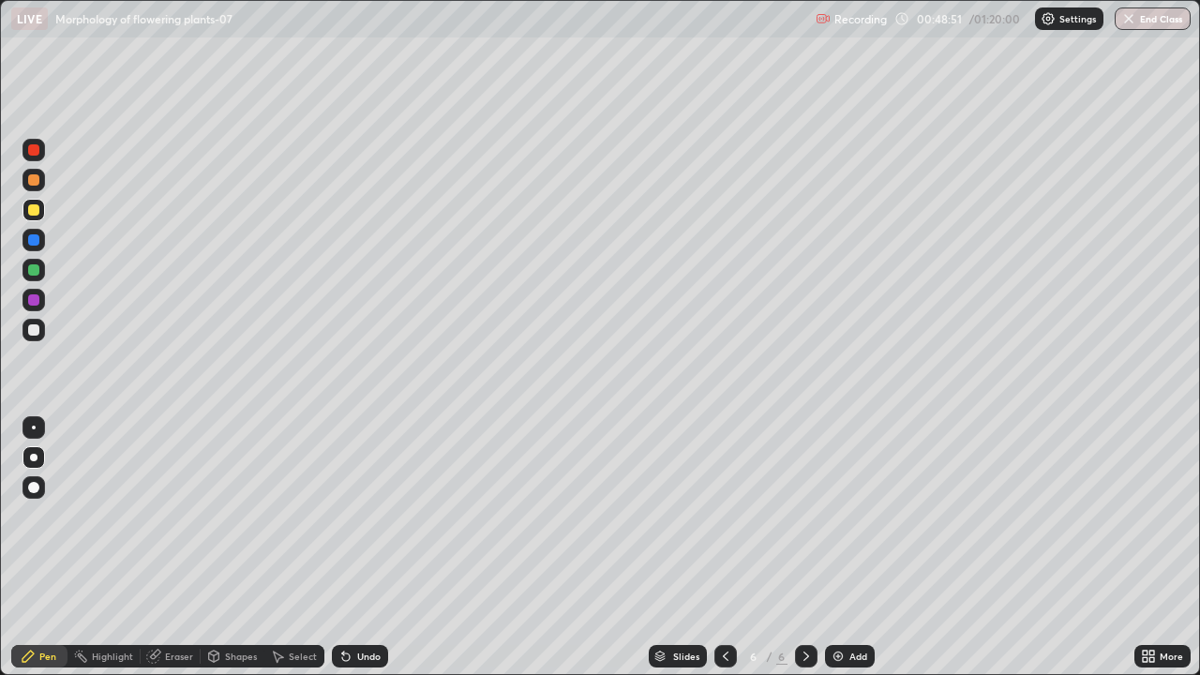
click at [180, 548] on div "Eraser" at bounding box center [179, 656] width 28 height 9
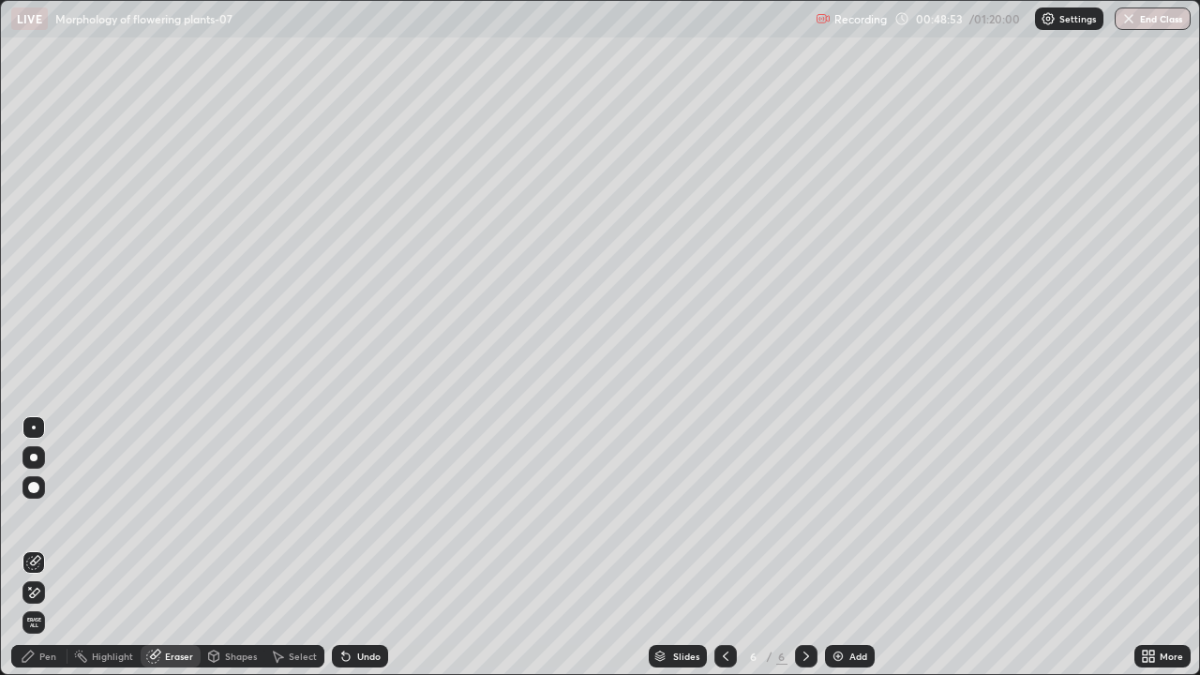
click at [58, 548] on div "Pen" at bounding box center [39, 656] width 56 height 23
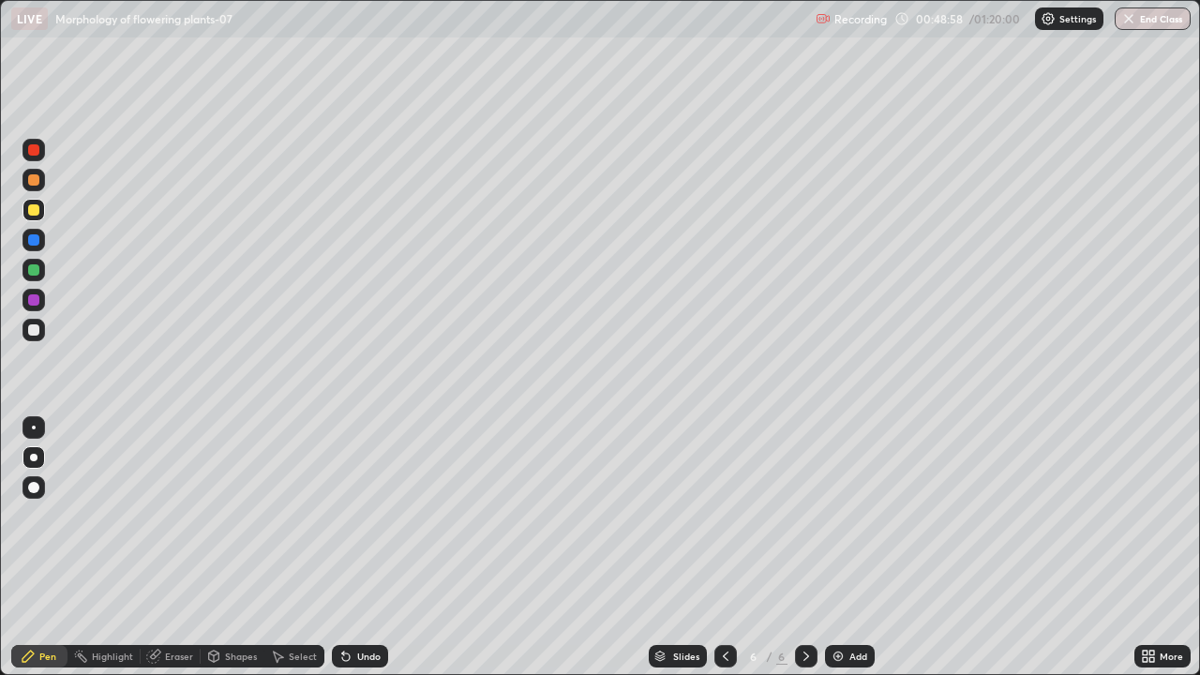
click at [799, 548] on icon at bounding box center [806, 656] width 15 height 15
click at [839, 548] on img at bounding box center [838, 656] width 15 height 15
click at [34, 330] on div at bounding box center [33, 329] width 11 height 11
click at [34, 301] on div at bounding box center [33, 299] width 11 height 11
click at [357, 548] on div "Undo" at bounding box center [368, 656] width 23 height 9
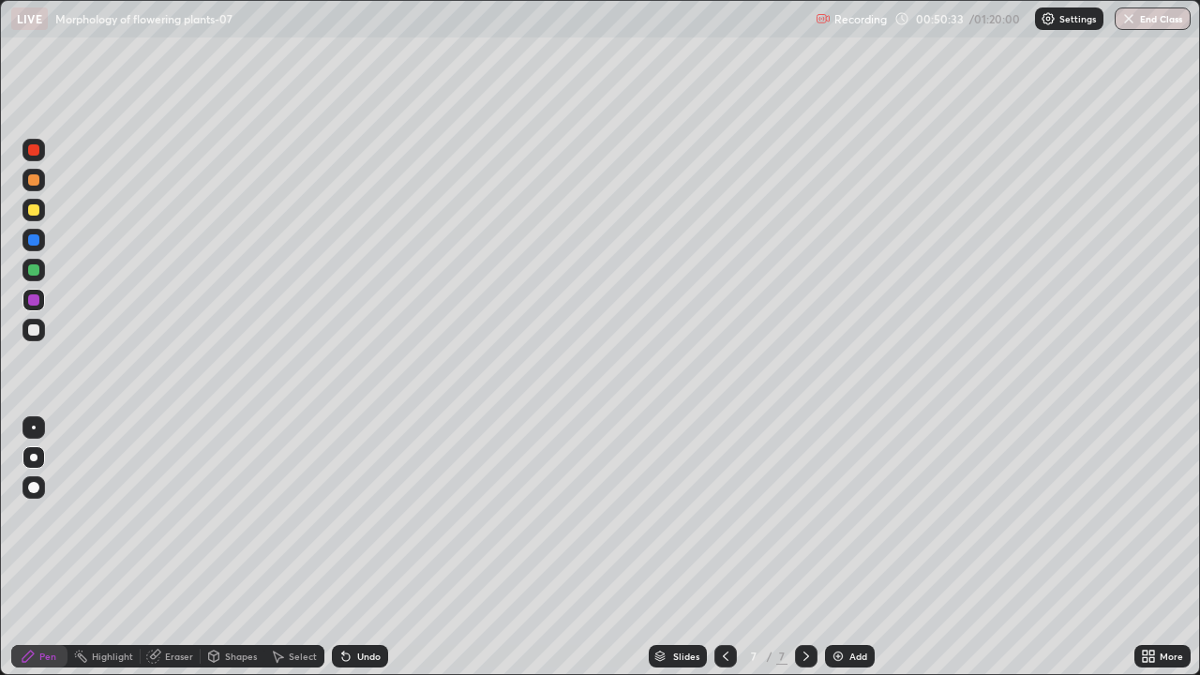
click at [30, 331] on div at bounding box center [33, 329] width 11 height 11
click at [38, 297] on div at bounding box center [33, 299] width 11 height 11
click at [32, 263] on div at bounding box center [34, 270] width 23 height 23
click at [36, 303] on div at bounding box center [33, 299] width 11 height 11
click at [36, 183] on div at bounding box center [33, 179] width 11 height 11
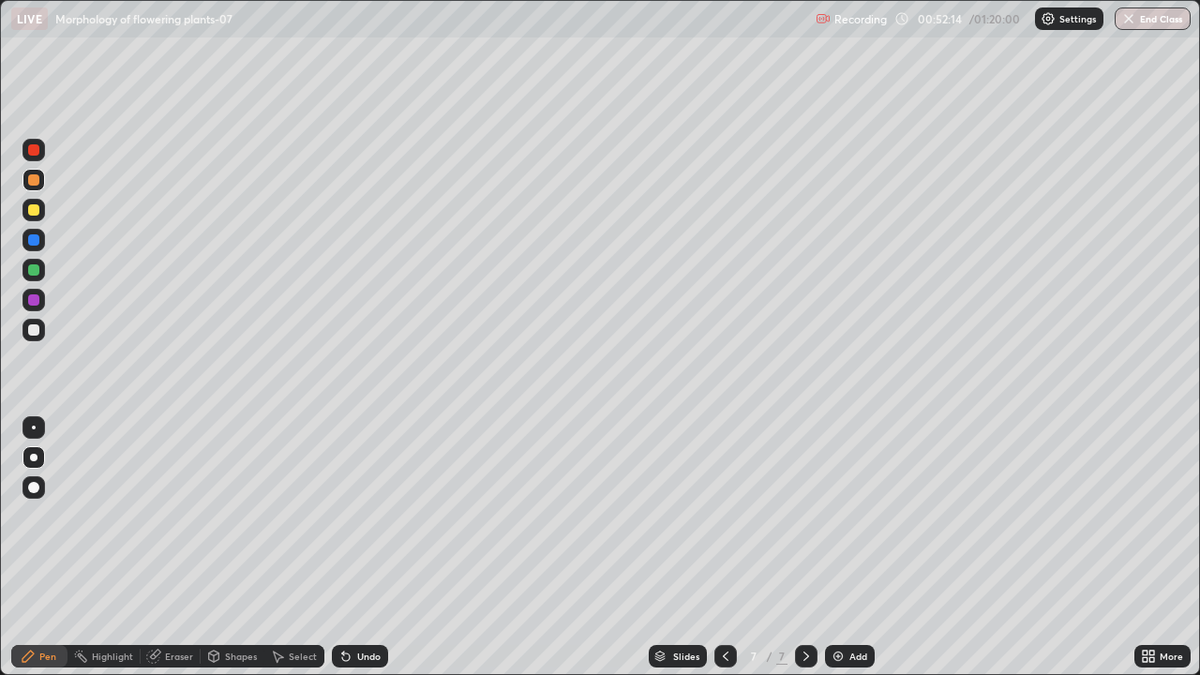
click at [37, 270] on div at bounding box center [33, 269] width 11 height 11
click at [724, 548] on div at bounding box center [726, 656] width 23 height 23
click at [720, 548] on icon at bounding box center [725, 656] width 15 height 15
click at [31, 301] on div at bounding box center [33, 299] width 11 height 11
click at [36, 269] on div at bounding box center [33, 269] width 11 height 11
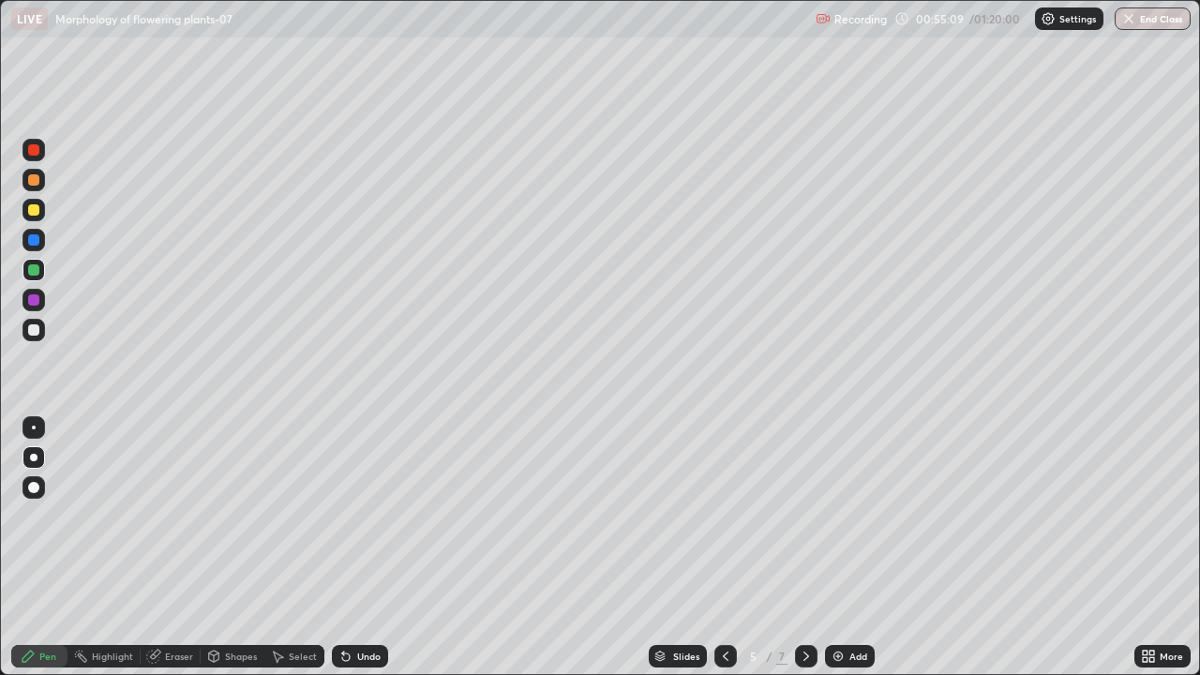
click at [34, 428] on div at bounding box center [34, 428] width 4 height 4
click at [805, 548] on icon at bounding box center [806, 656] width 15 height 15
click at [799, 548] on div at bounding box center [806, 656] width 23 height 23
click at [36, 240] on div at bounding box center [33, 239] width 11 height 11
click at [34, 458] on div at bounding box center [34, 458] width 8 height 8
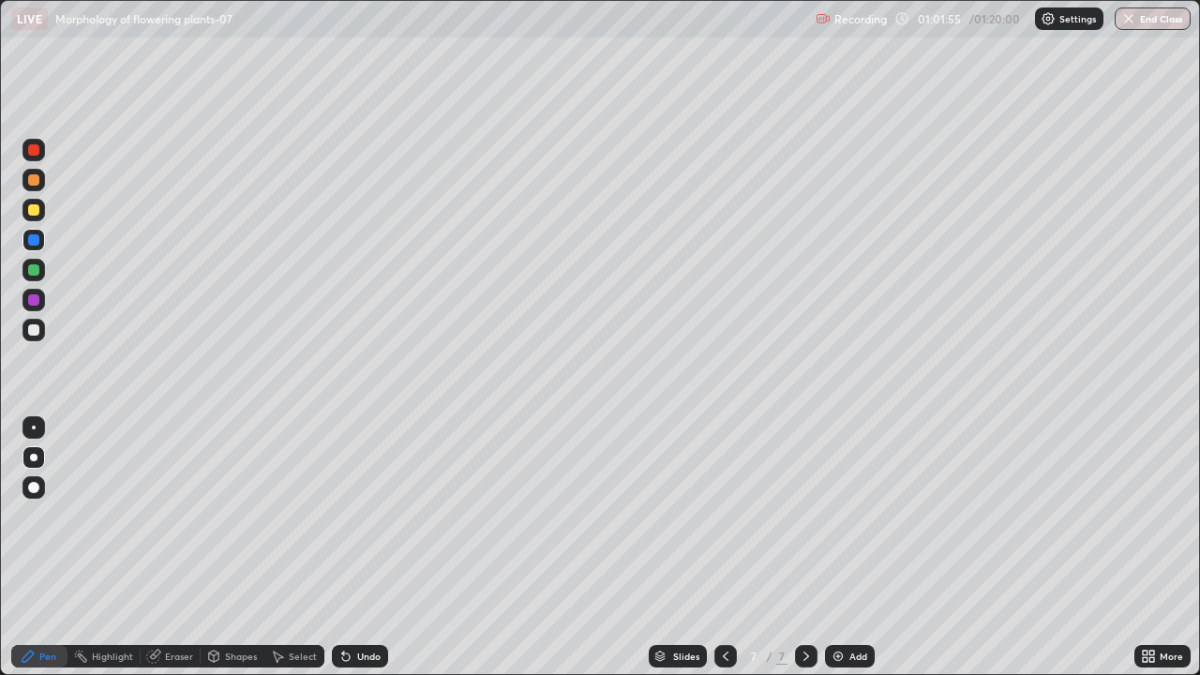
click at [801, 548] on icon at bounding box center [806, 656] width 15 height 15
click at [835, 548] on img at bounding box center [838, 656] width 15 height 15
click at [38, 334] on div at bounding box center [33, 329] width 11 height 11
click at [34, 302] on div at bounding box center [33, 299] width 11 height 11
click at [40, 329] on div at bounding box center [34, 330] width 23 height 23
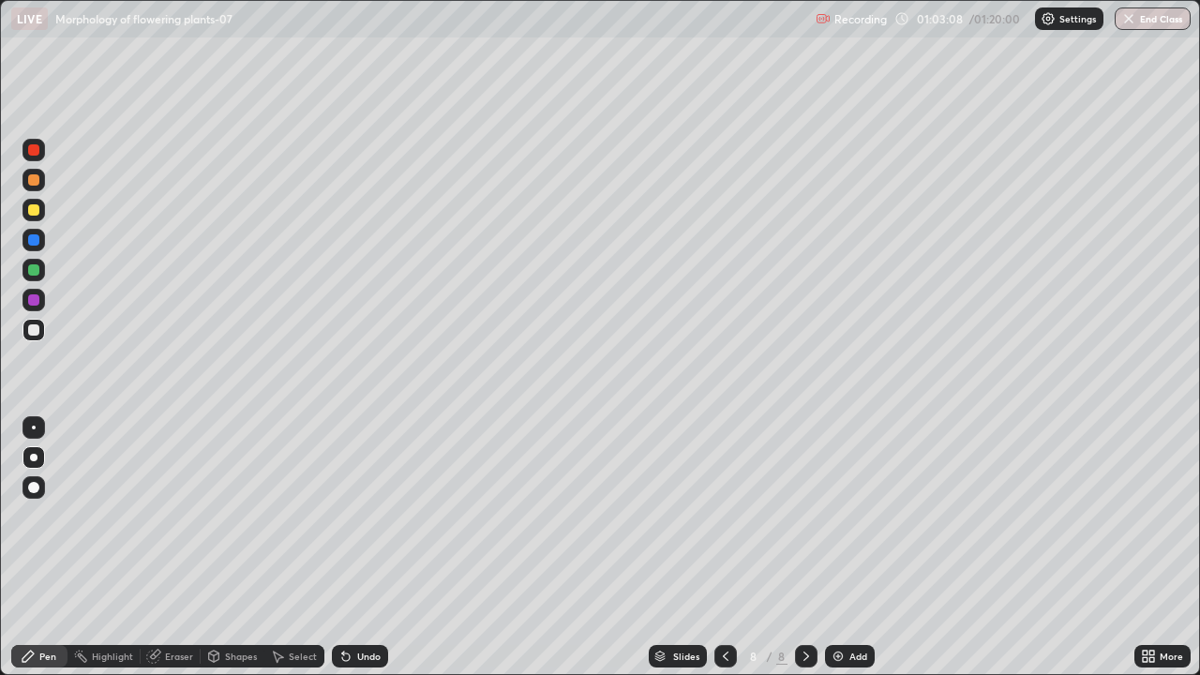
click at [34, 301] on div at bounding box center [33, 299] width 11 height 11
click at [360, 548] on div "Undo" at bounding box center [368, 656] width 23 height 9
click at [32, 326] on div at bounding box center [33, 329] width 11 height 11
click at [38, 302] on div at bounding box center [33, 299] width 11 height 11
click at [294, 548] on div "Select" at bounding box center [303, 656] width 28 height 9
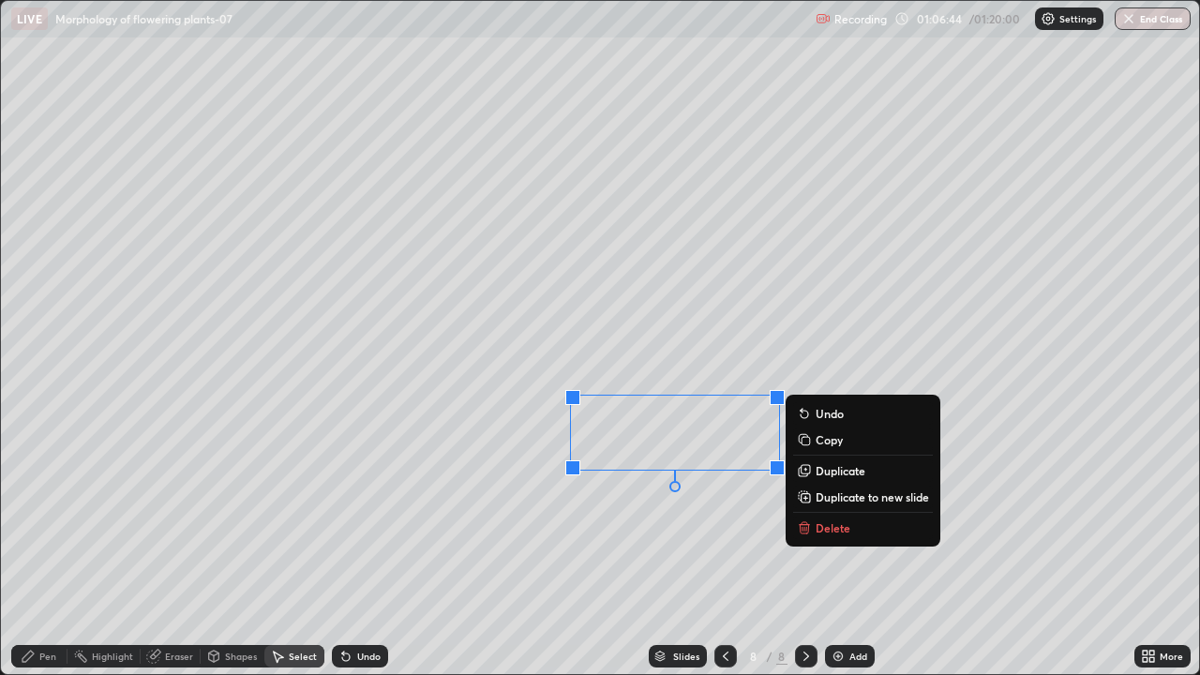
click at [365, 548] on div "Undo" at bounding box center [360, 656] width 56 height 23
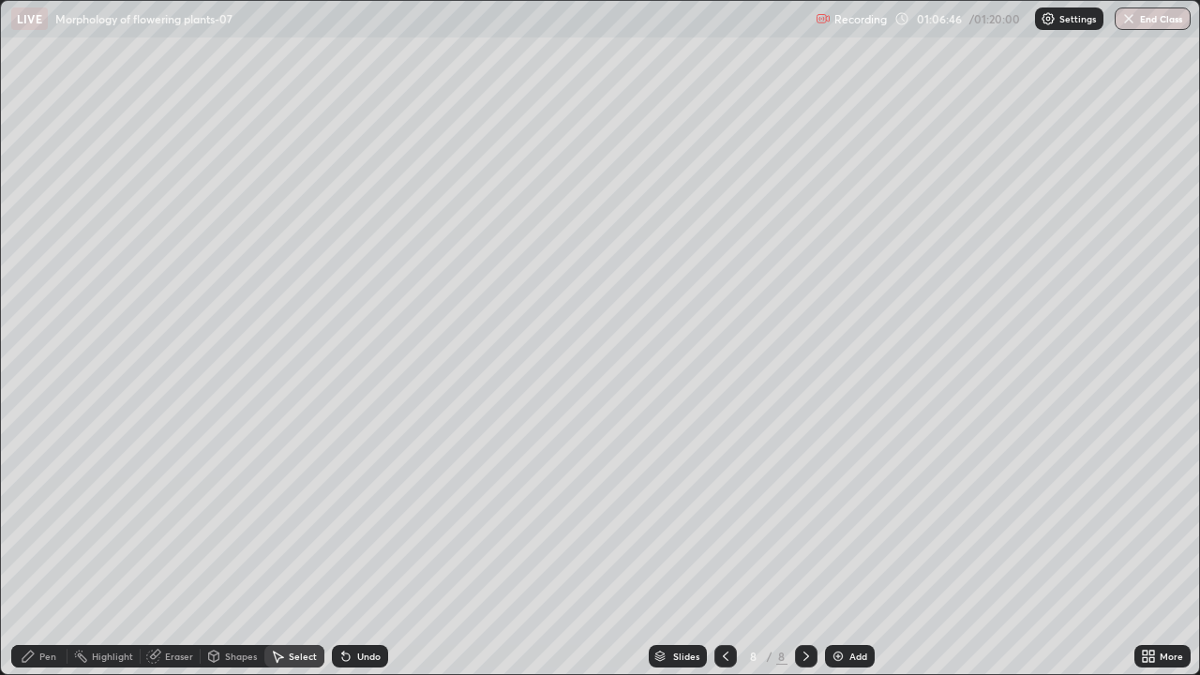
click at [306, 548] on div "Select" at bounding box center [303, 656] width 28 height 9
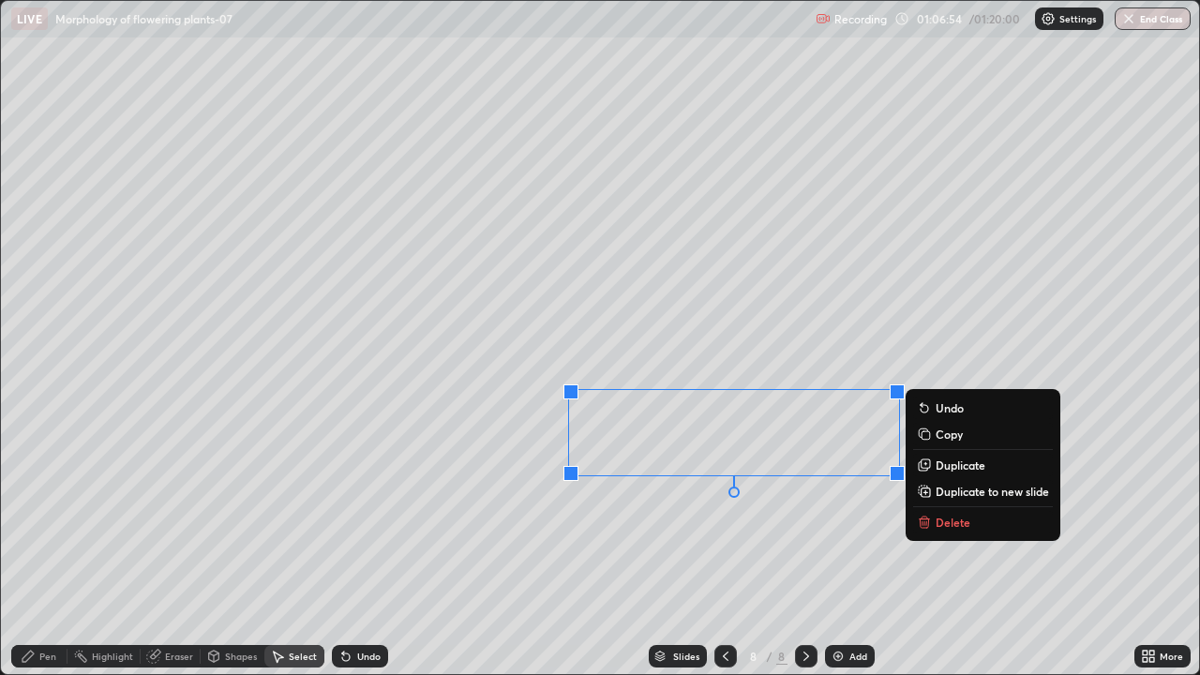
click at [942, 428] on p "Copy" at bounding box center [949, 434] width 27 height 15
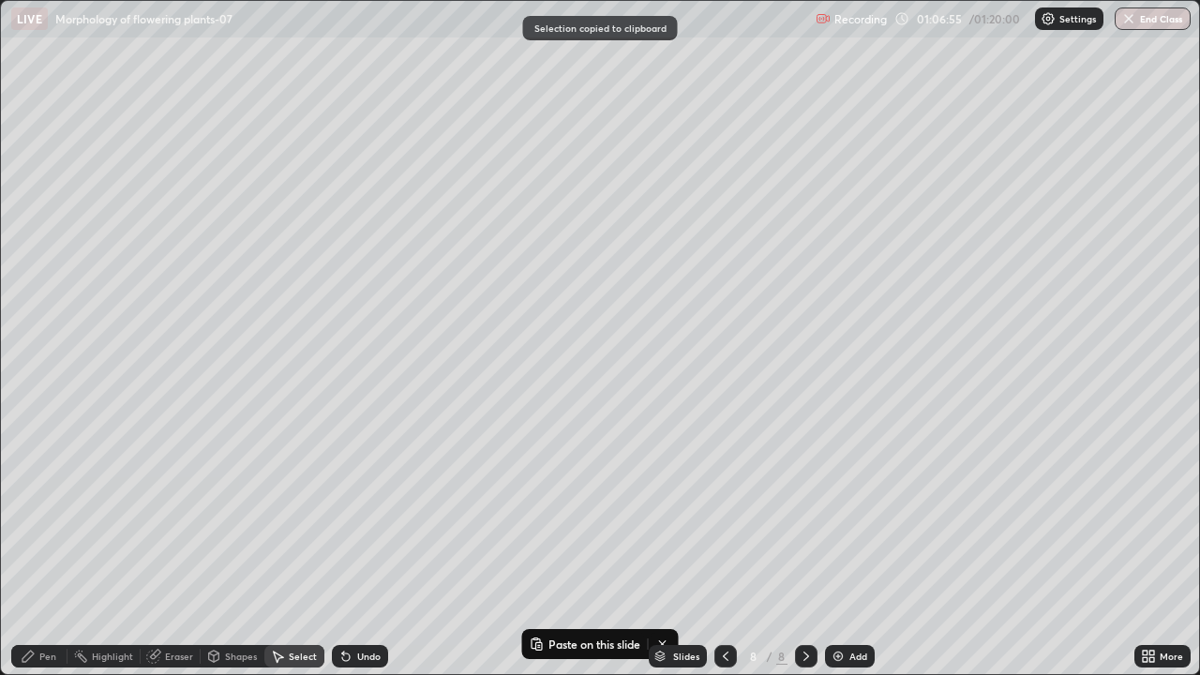
click at [613, 516] on div "0 ° Undo Copy Paste here Duplicate Duplicate to new slide Delete" at bounding box center [600, 338] width 1199 height 674
click at [359, 548] on div "Undo" at bounding box center [368, 656] width 23 height 9
click at [51, 548] on div "Pen" at bounding box center [47, 656] width 17 height 9
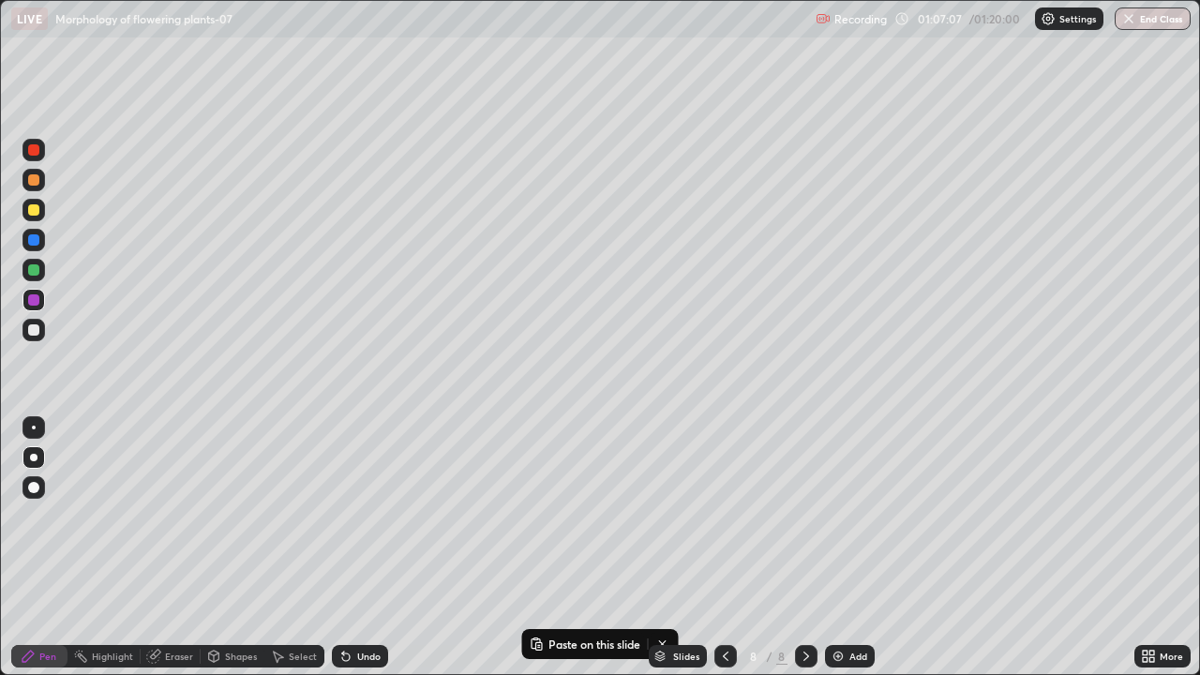
click at [165, 548] on div "Eraser" at bounding box center [179, 656] width 28 height 9
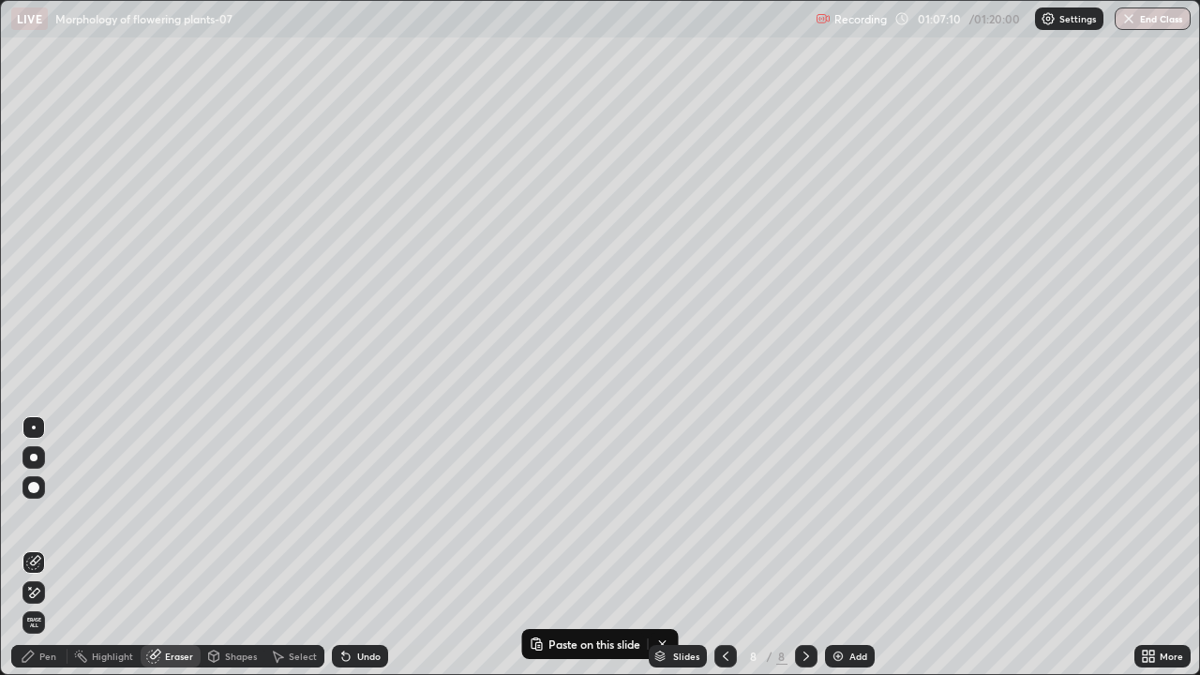
click at [52, 548] on div "Pen" at bounding box center [47, 656] width 17 height 9
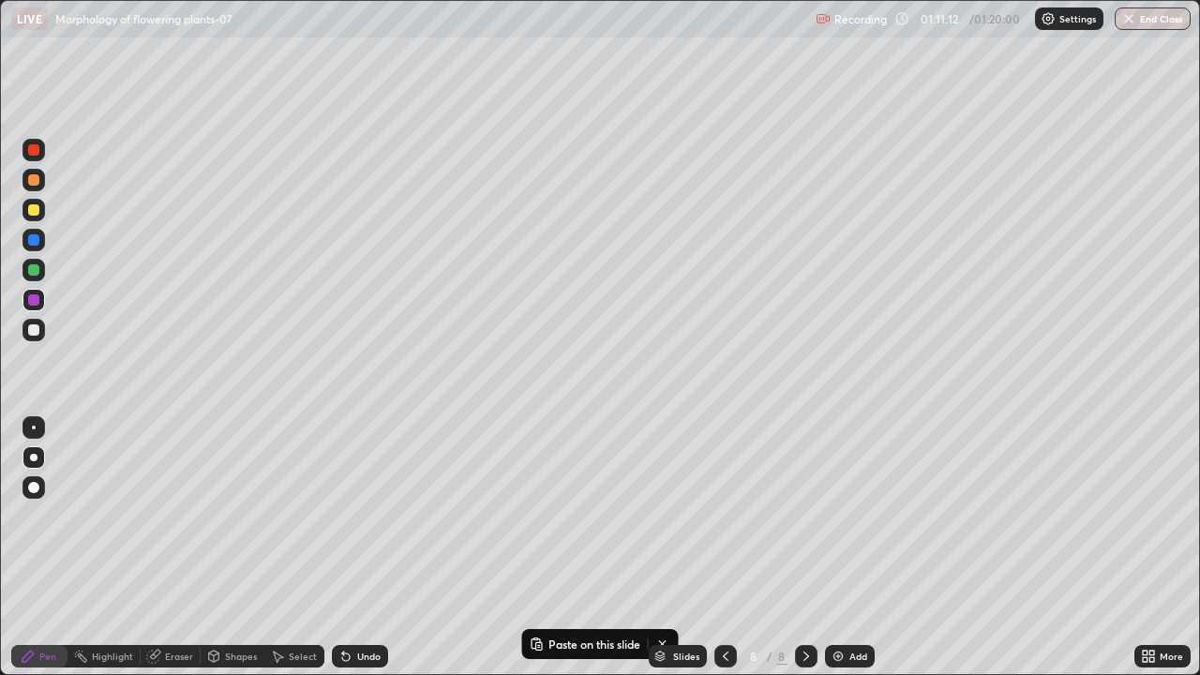
click at [722, 548] on icon at bounding box center [725, 656] width 15 height 15
click at [725, 548] on icon at bounding box center [726, 656] width 6 height 9
click at [722, 548] on icon at bounding box center [725, 656] width 15 height 15
click at [1140, 21] on button "End Class" at bounding box center [1154, 19] width 74 height 23
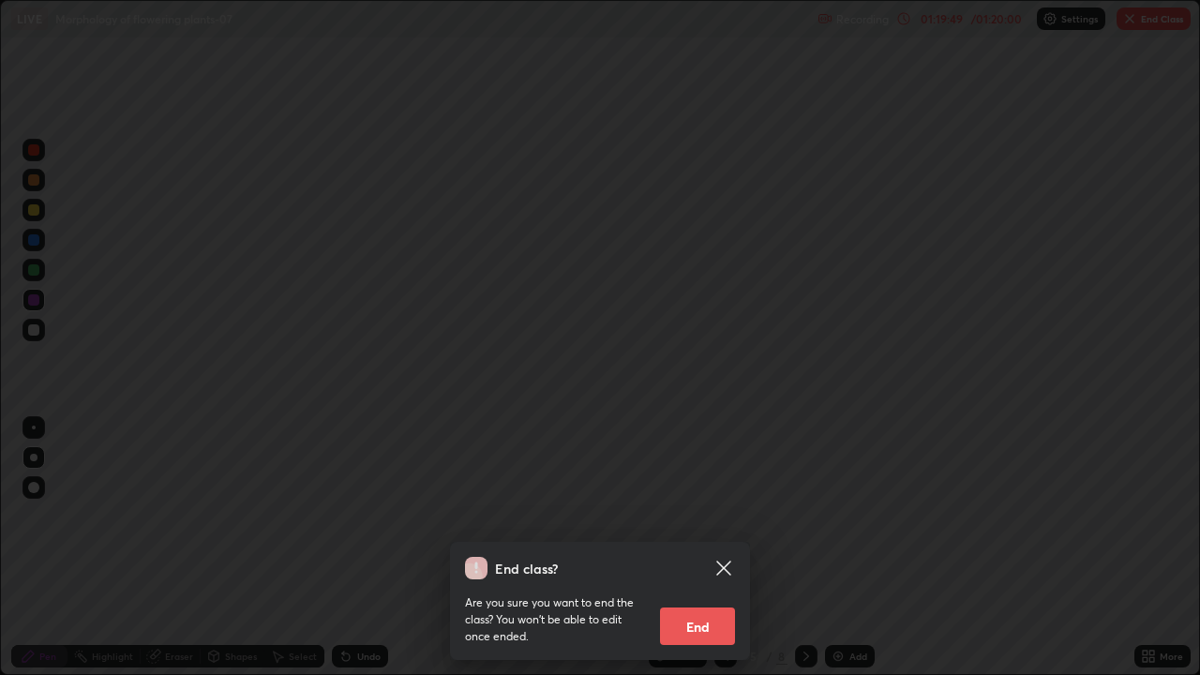
click at [699, 548] on button "End" at bounding box center [697, 627] width 75 height 38
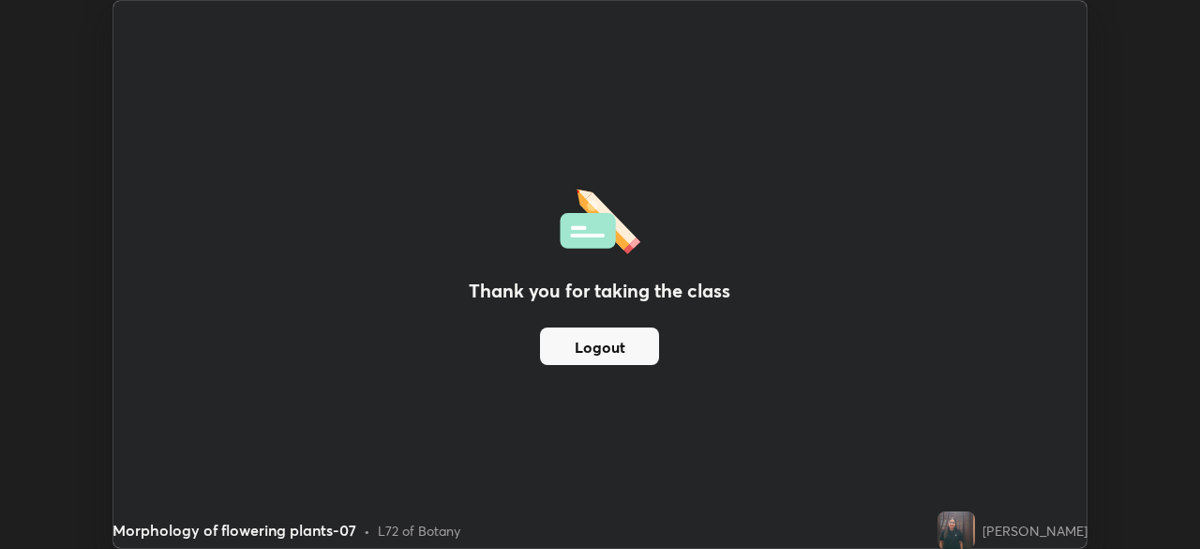
scroll to position [93229, 92578]
